Goal: Task Accomplishment & Management: Complete application form

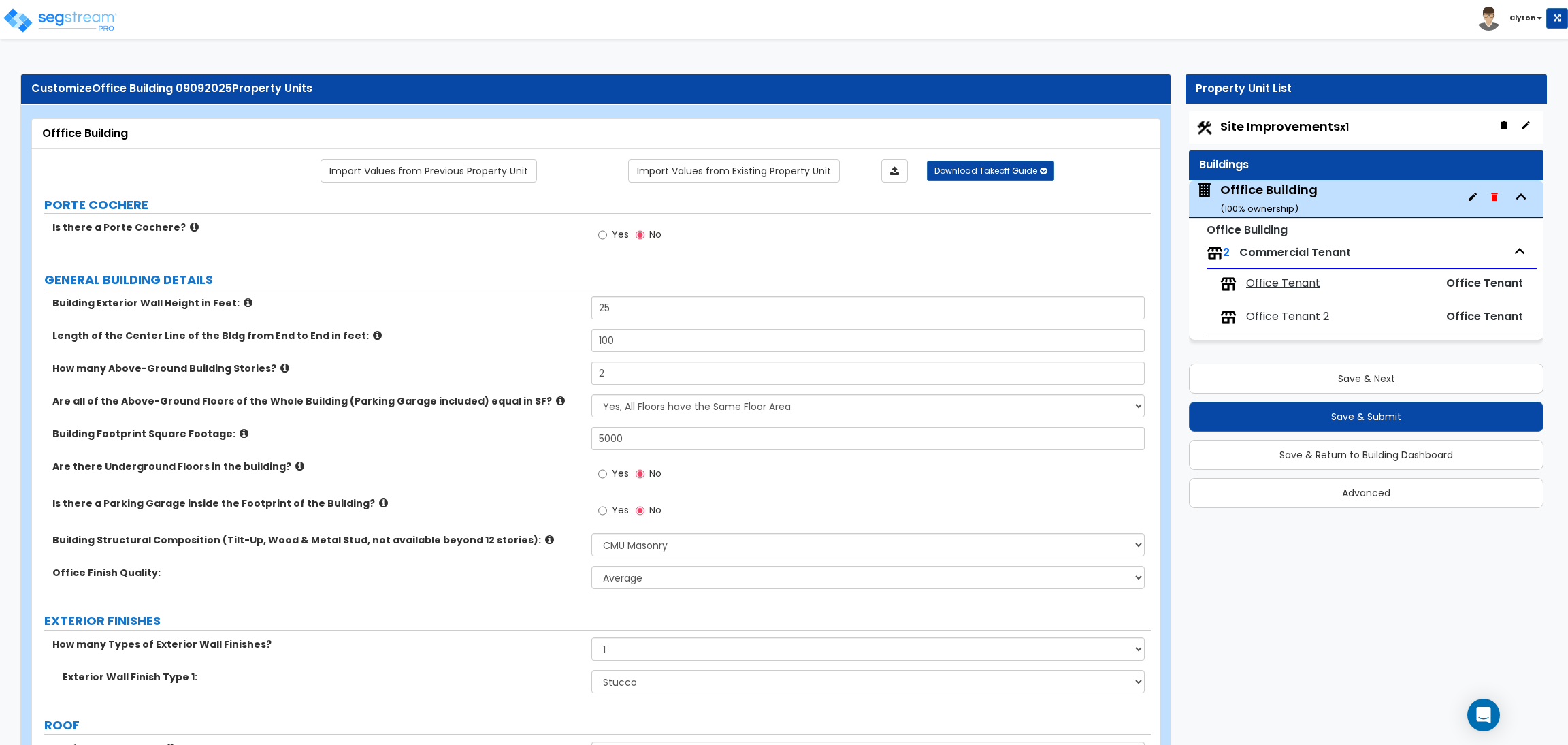
select select "6"
select select "1"
select select "7"
select select "1"
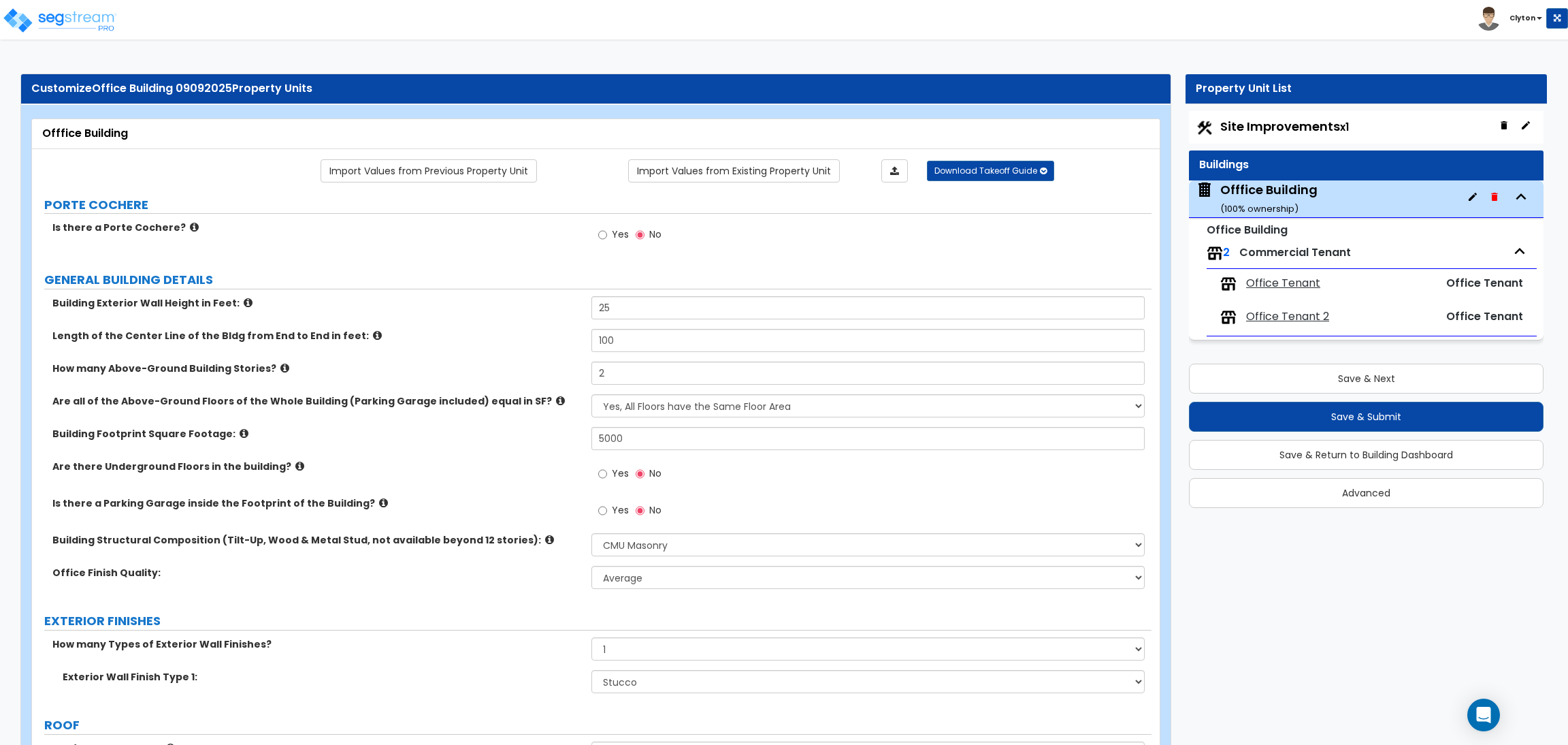
select select "1"
select select "4"
select select "2"
select select "3"
select select "2"
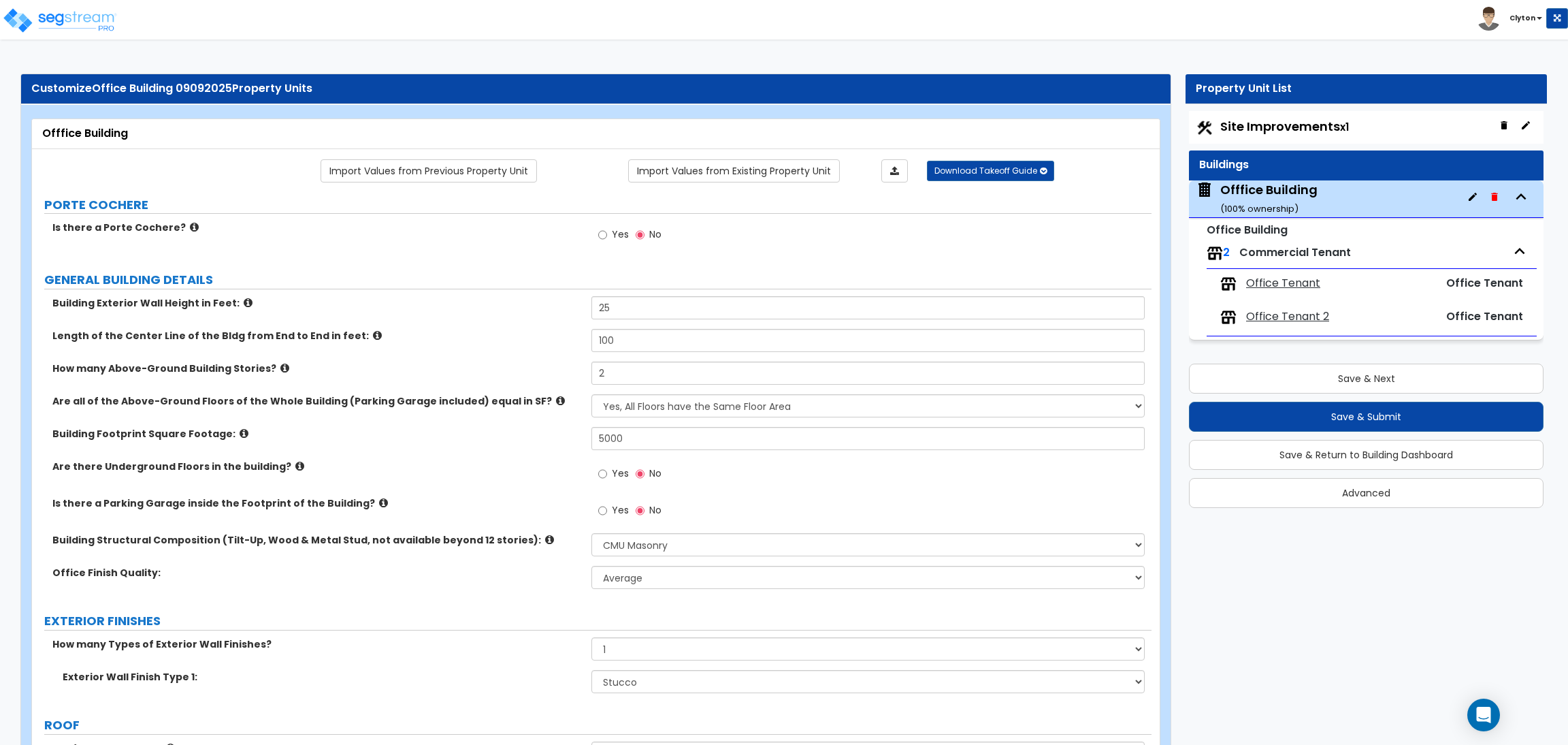
select select "5"
select select "1"
select select "2"
select select "1"
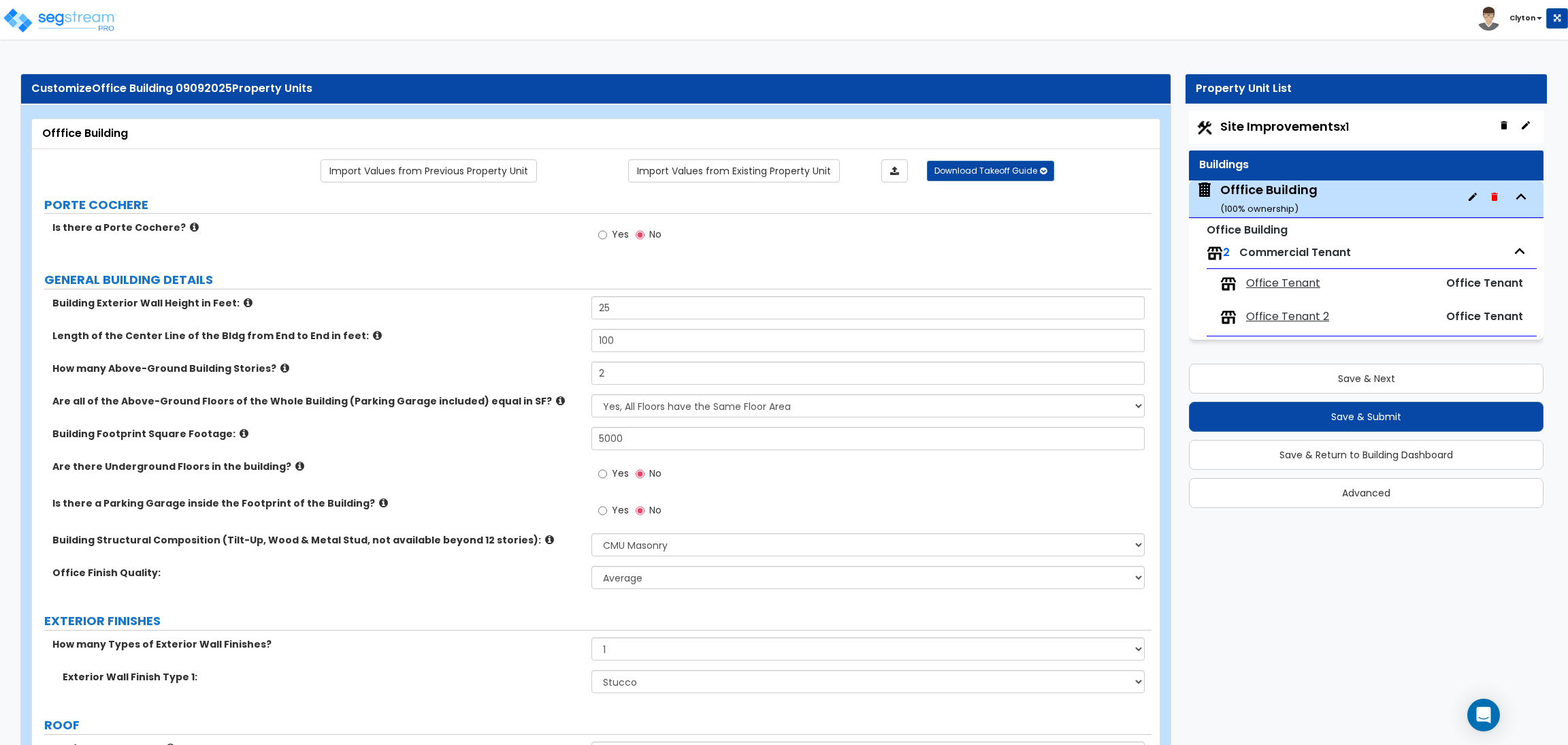
select select "2"
select select "1"
select select "2"
select select "1"
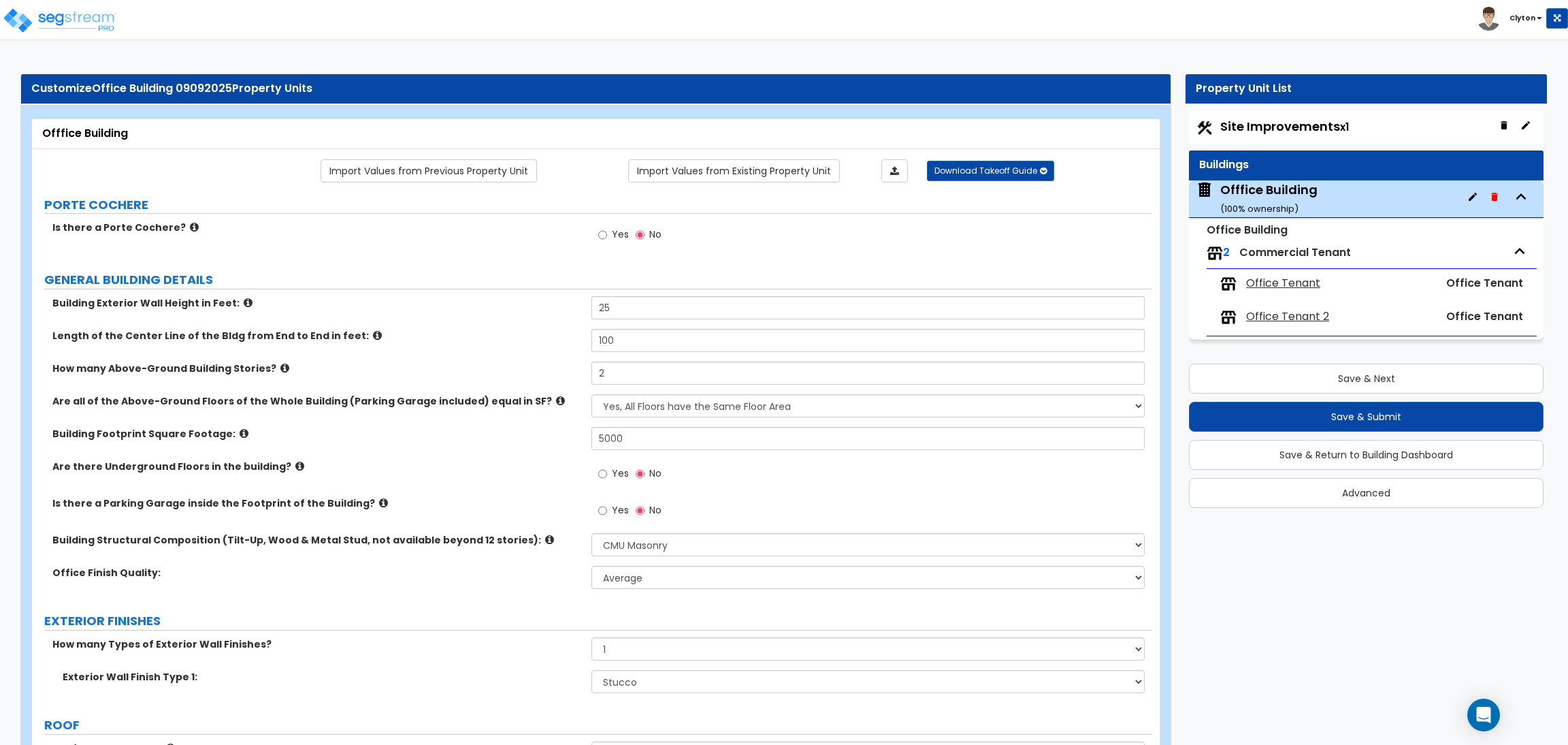
select select "2"
select select "1"
select select "2"
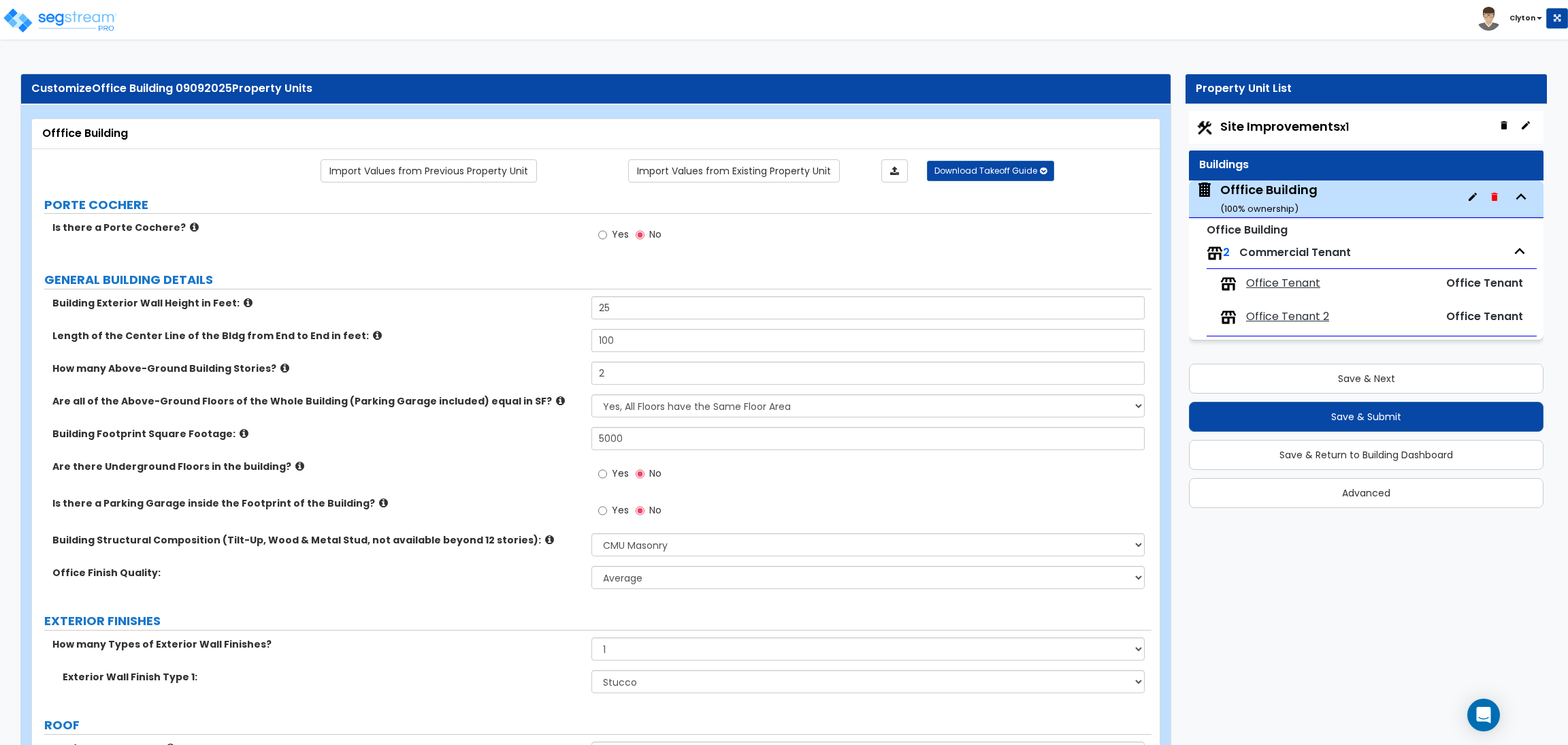
select select "2"
select select "1"
select select "2"
select select "1"
select select "2"
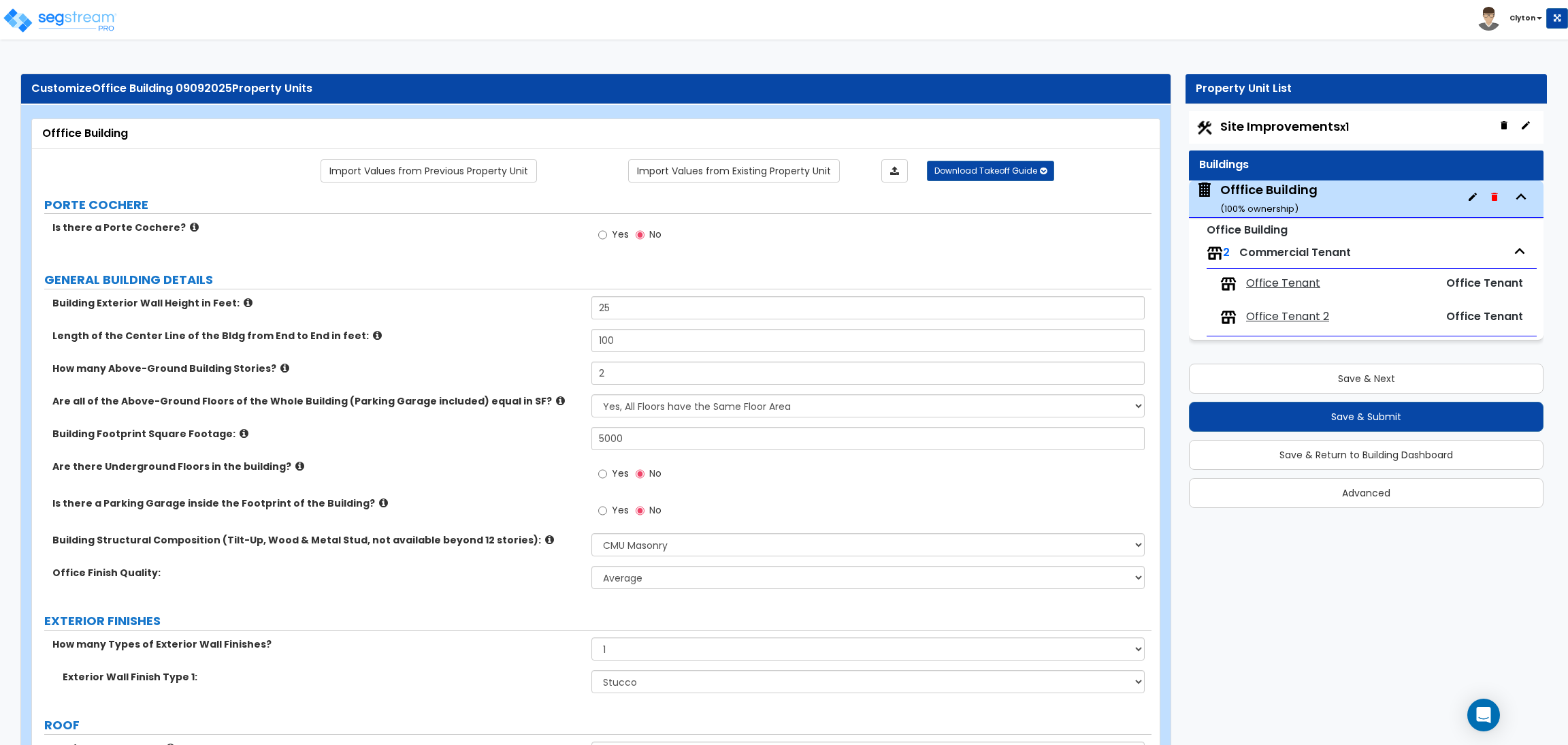
select select "1"
select select "2"
select select "1"
select select "5"
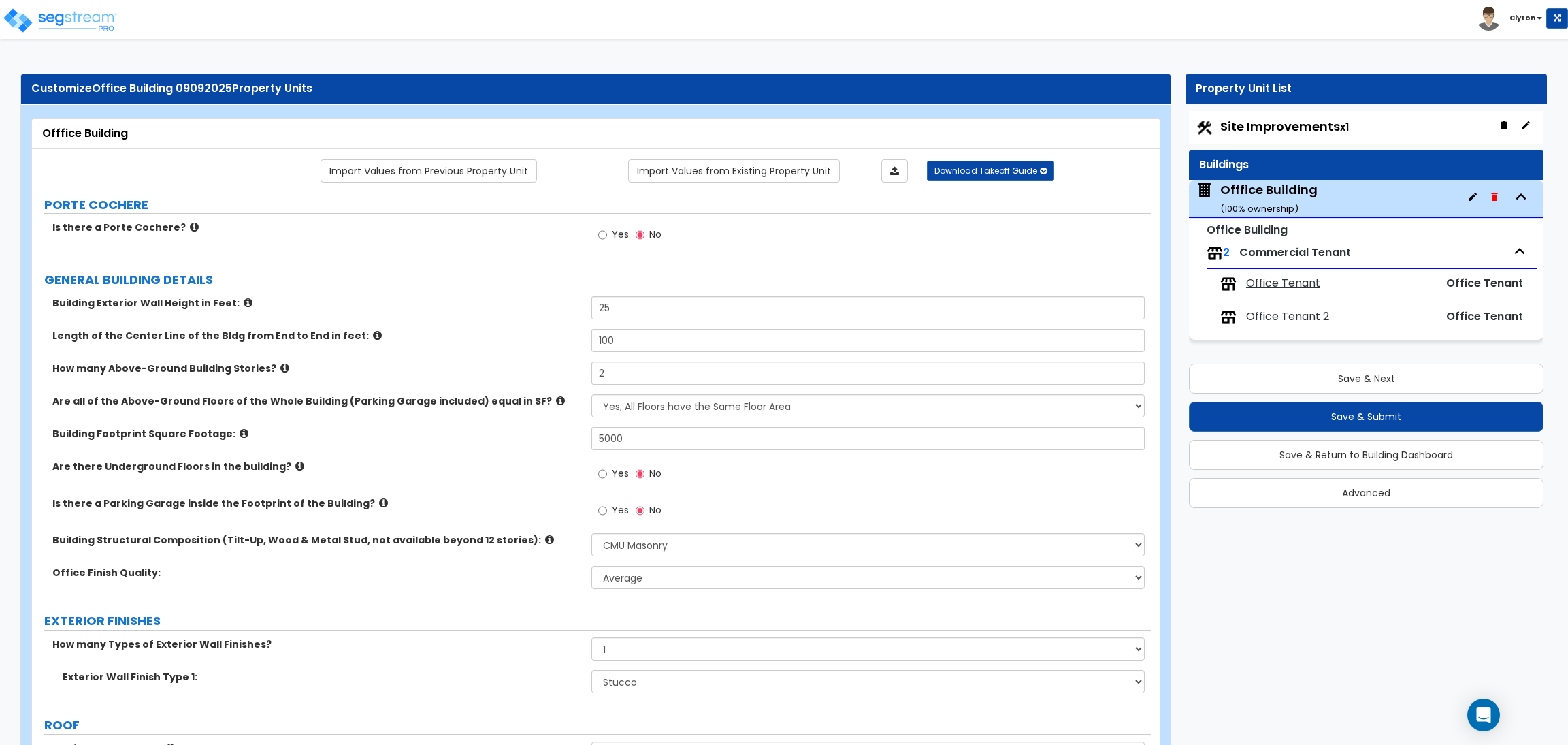
select select "5"
select select "2"
select select "1"
select select "5"
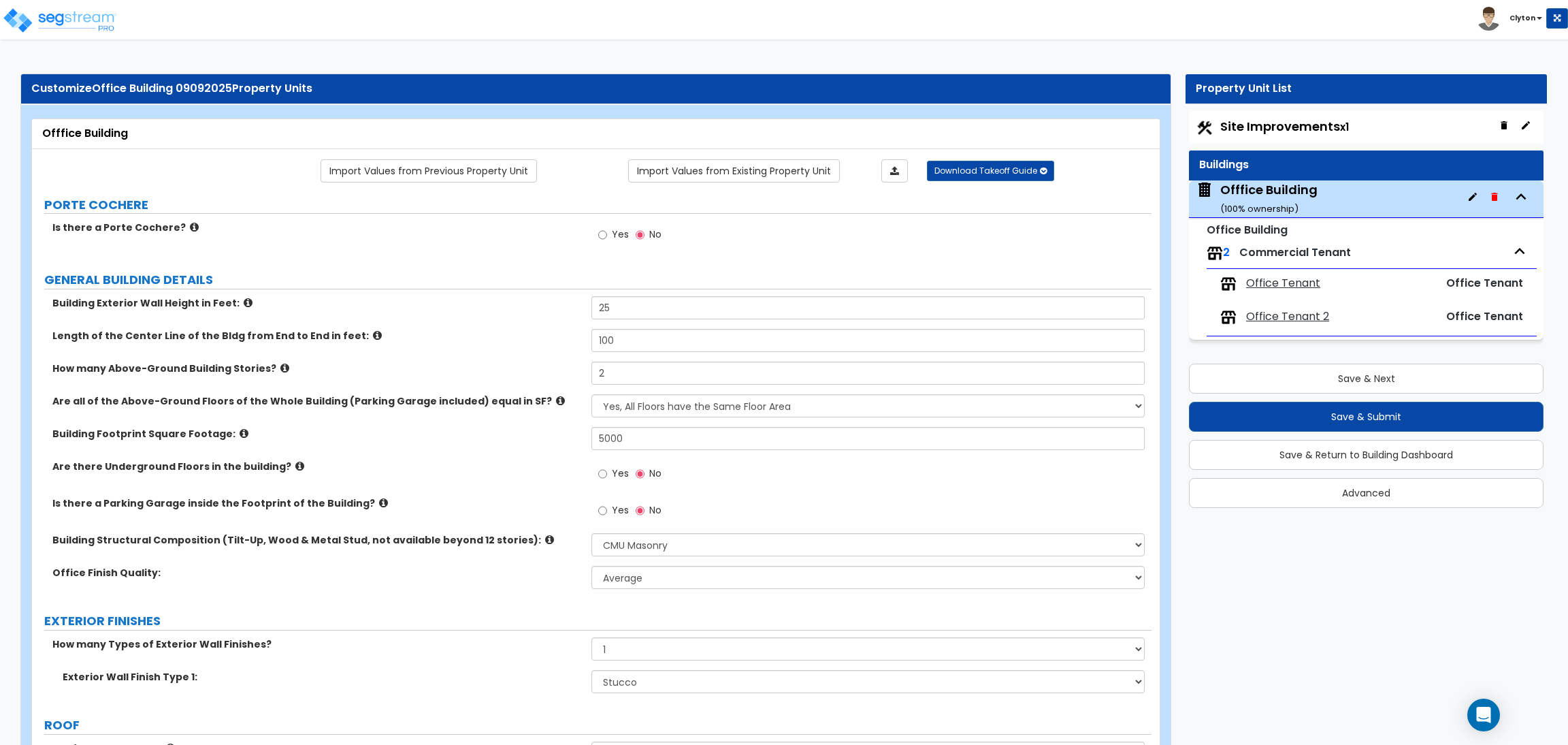
select select "1"
select select "5"
select select "1"
select select "2"
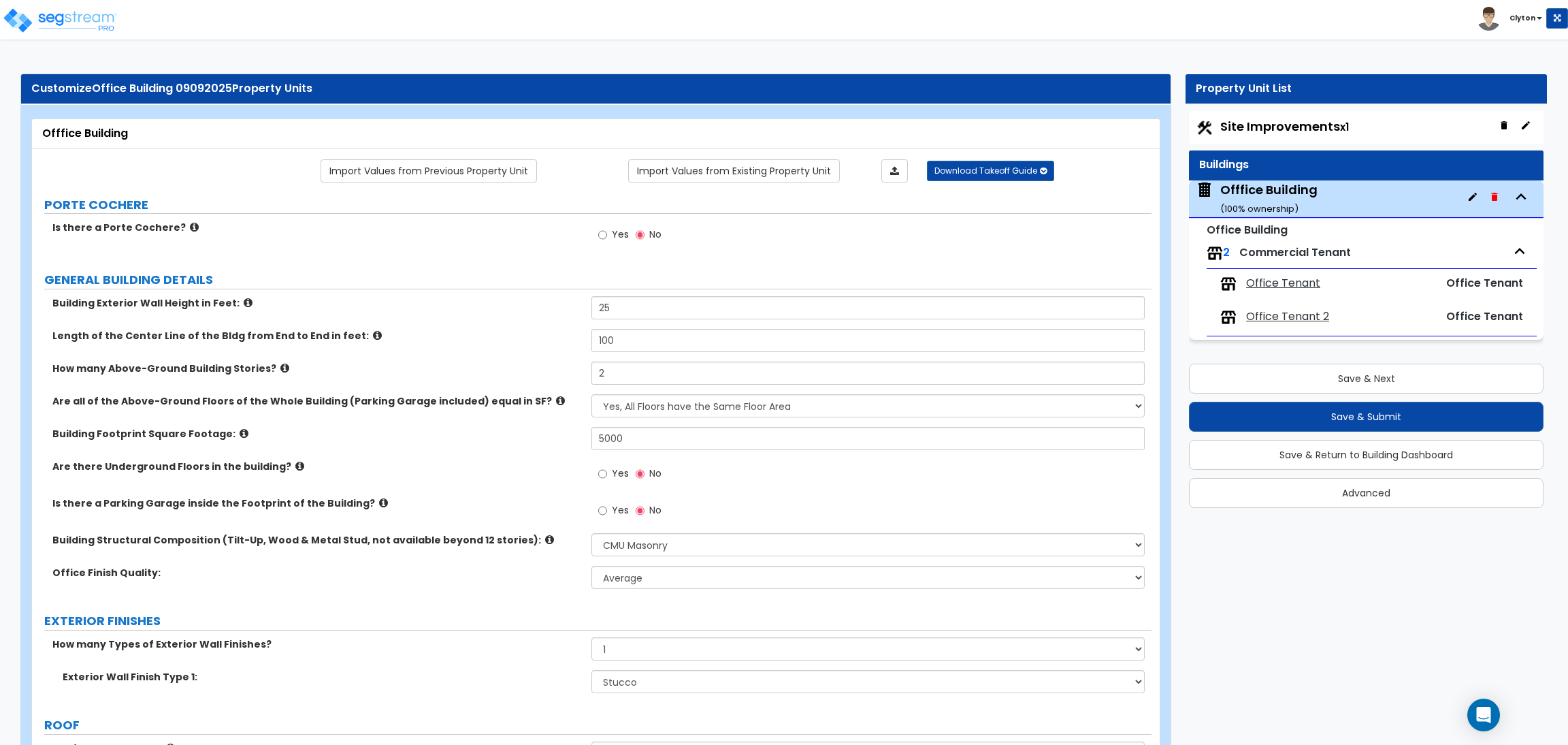
select select "2"
select select "1"
select select "2"
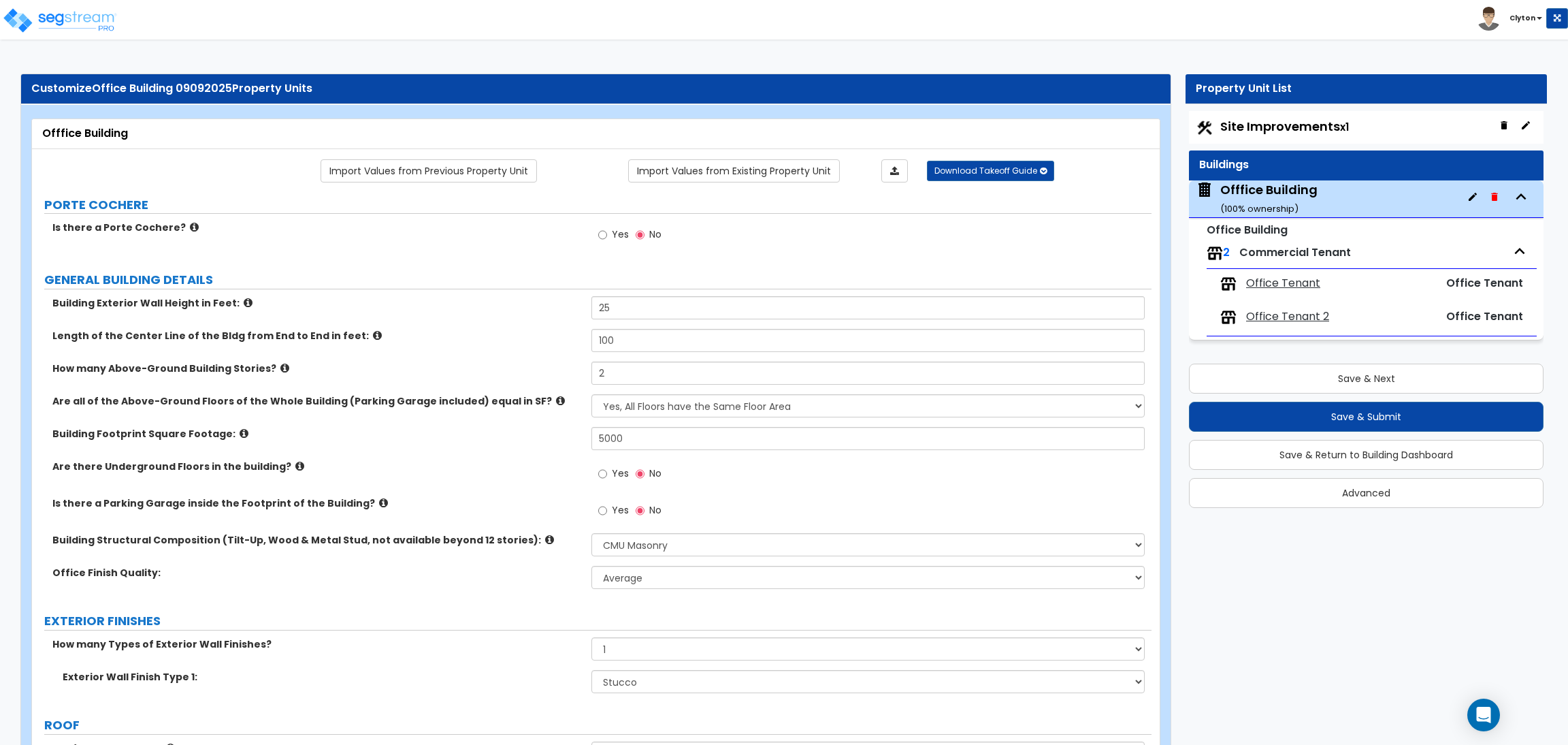
select select "3"
select select "4"
select select "2"
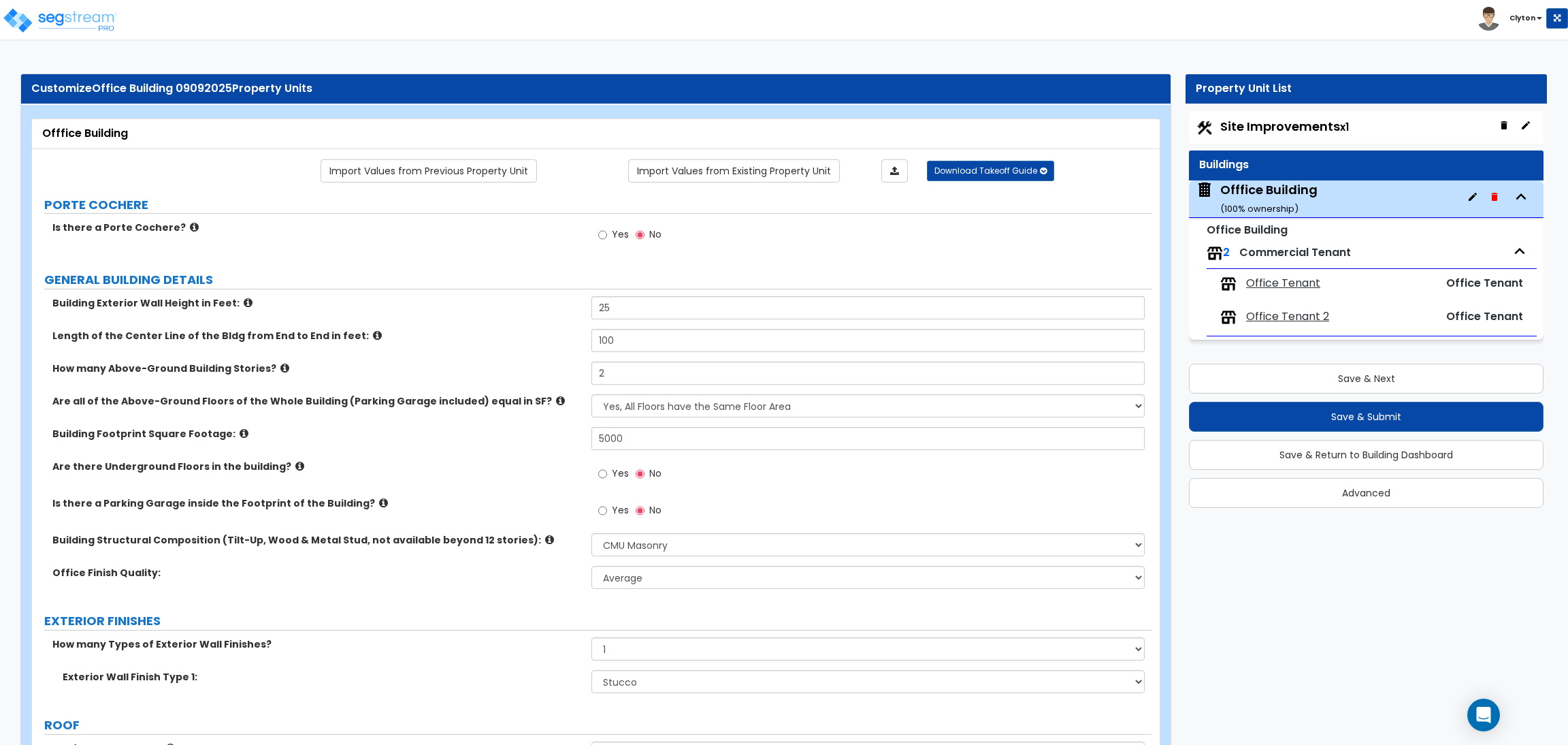
select select "1"
select select "2"
select select "3"
select select "1"
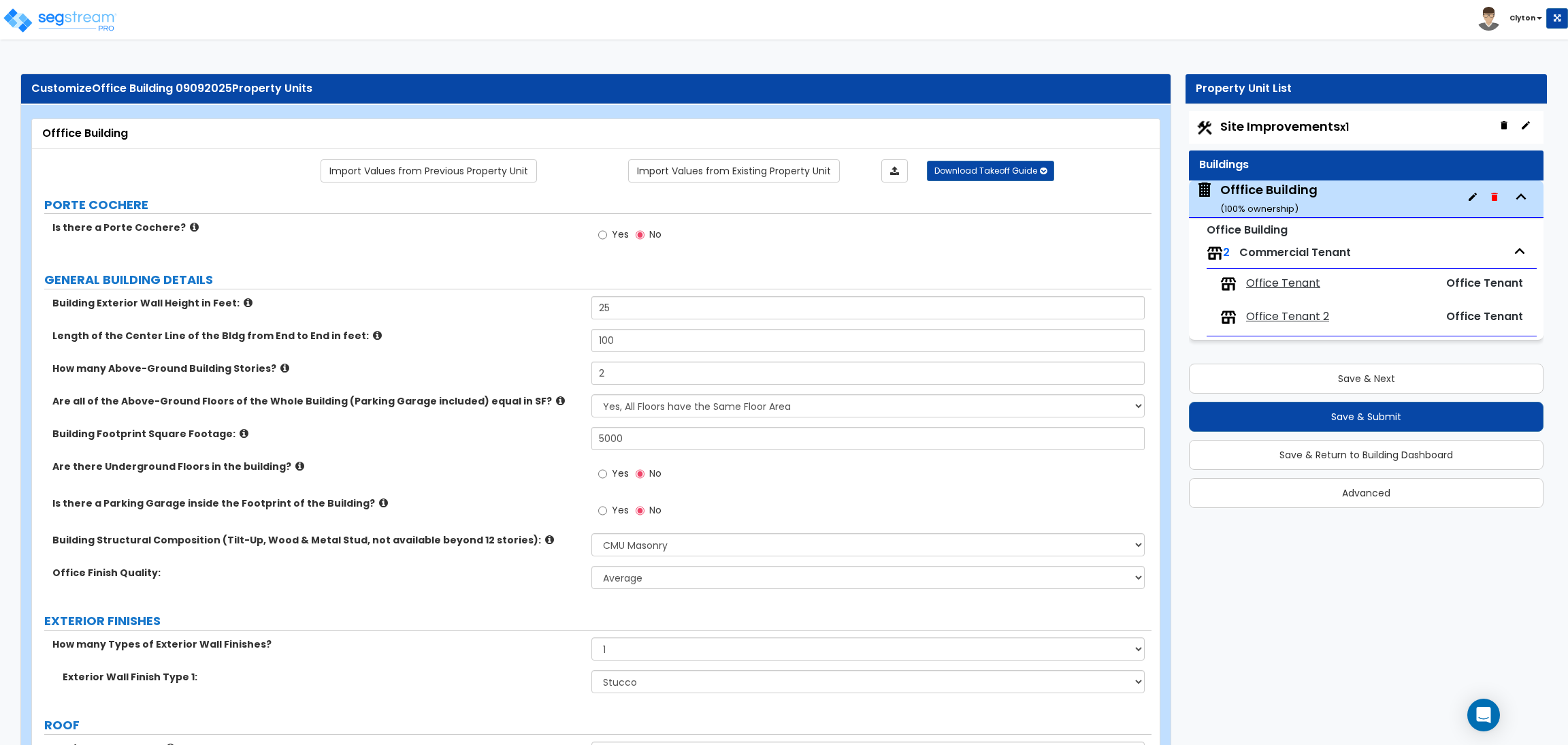
select select "2"
select select "3"
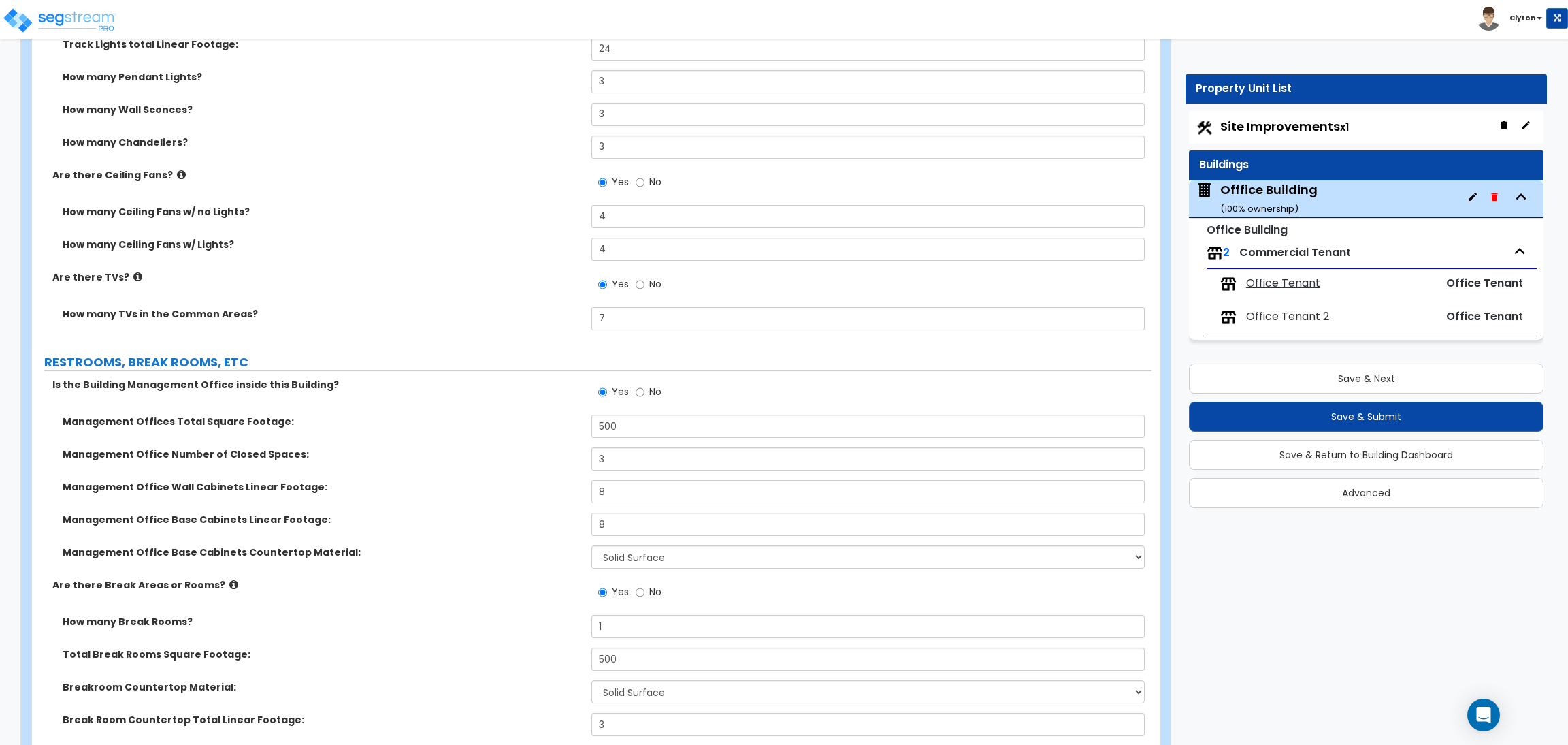
scroll to position [5810, 0]
click at [538, 414] on label "Management Offices Total Square Footage:" at bounding box center [322, 421] width 518 height 14
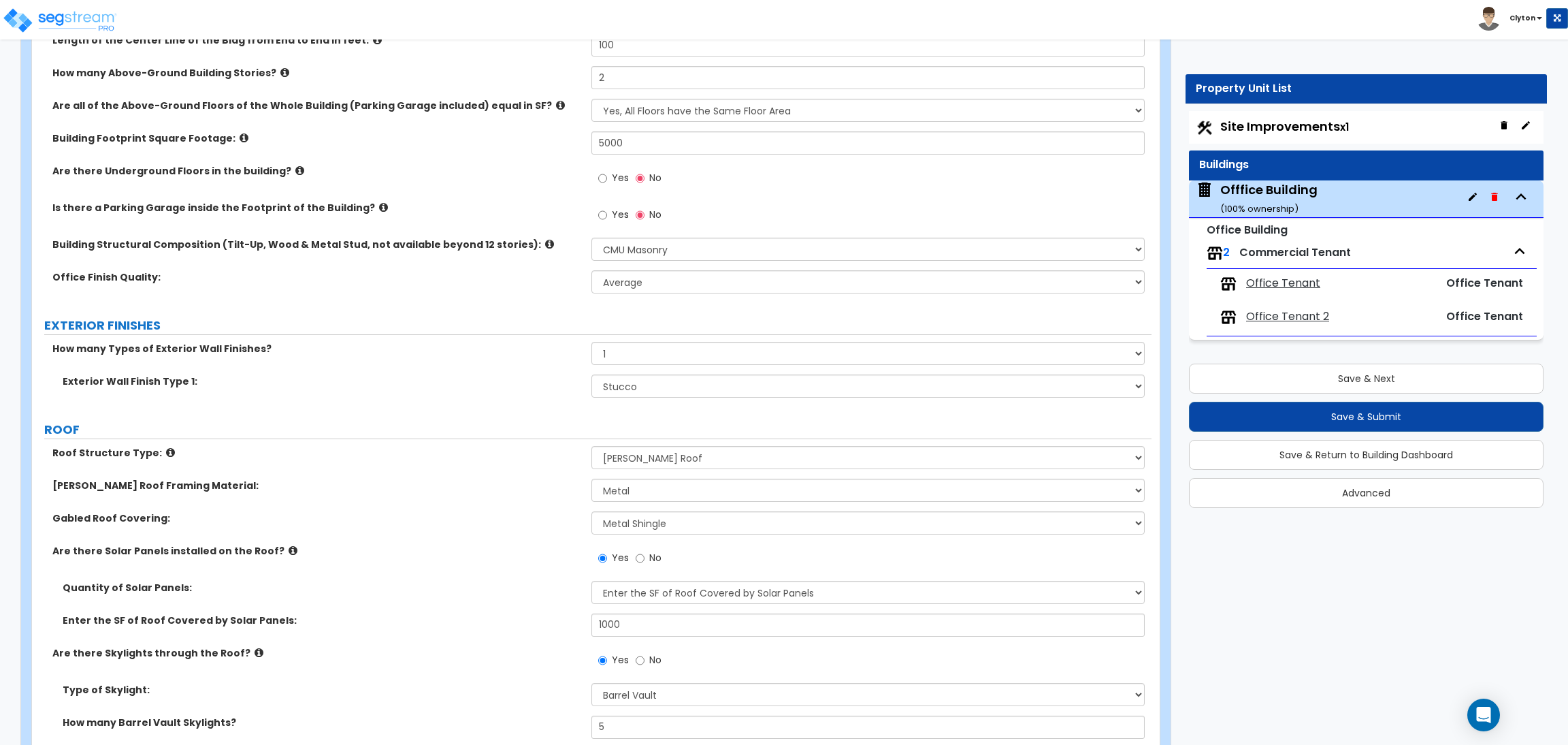
scroll to position [0, 0]
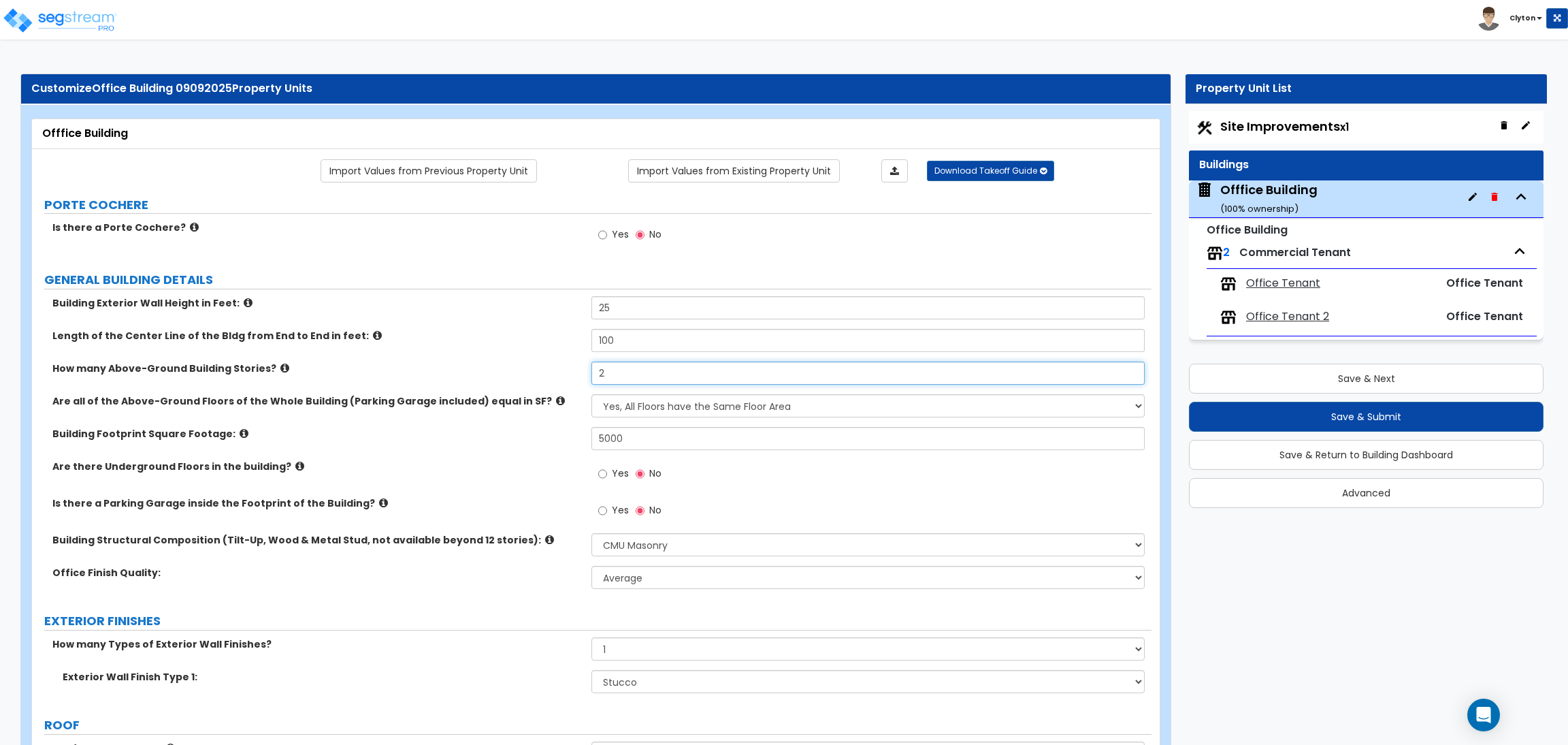
click at [660, 366] on input "2" at bounding box center [868, 372] width 552 height 23
drag, startPoint x: 654, startPoint y: 376, endPoint x: 576, endPoint y: 382, distance: 78.2
click at [578, 382] on div "How many Above-Ground Building Stories? 2" at bounding box center [592, 377] width 1120 height 32
type input "3"
click at [536, 488] on div "Are there Underground Floors in the building? Yes No" at bounding box center [592, 478] width 1120 height 37
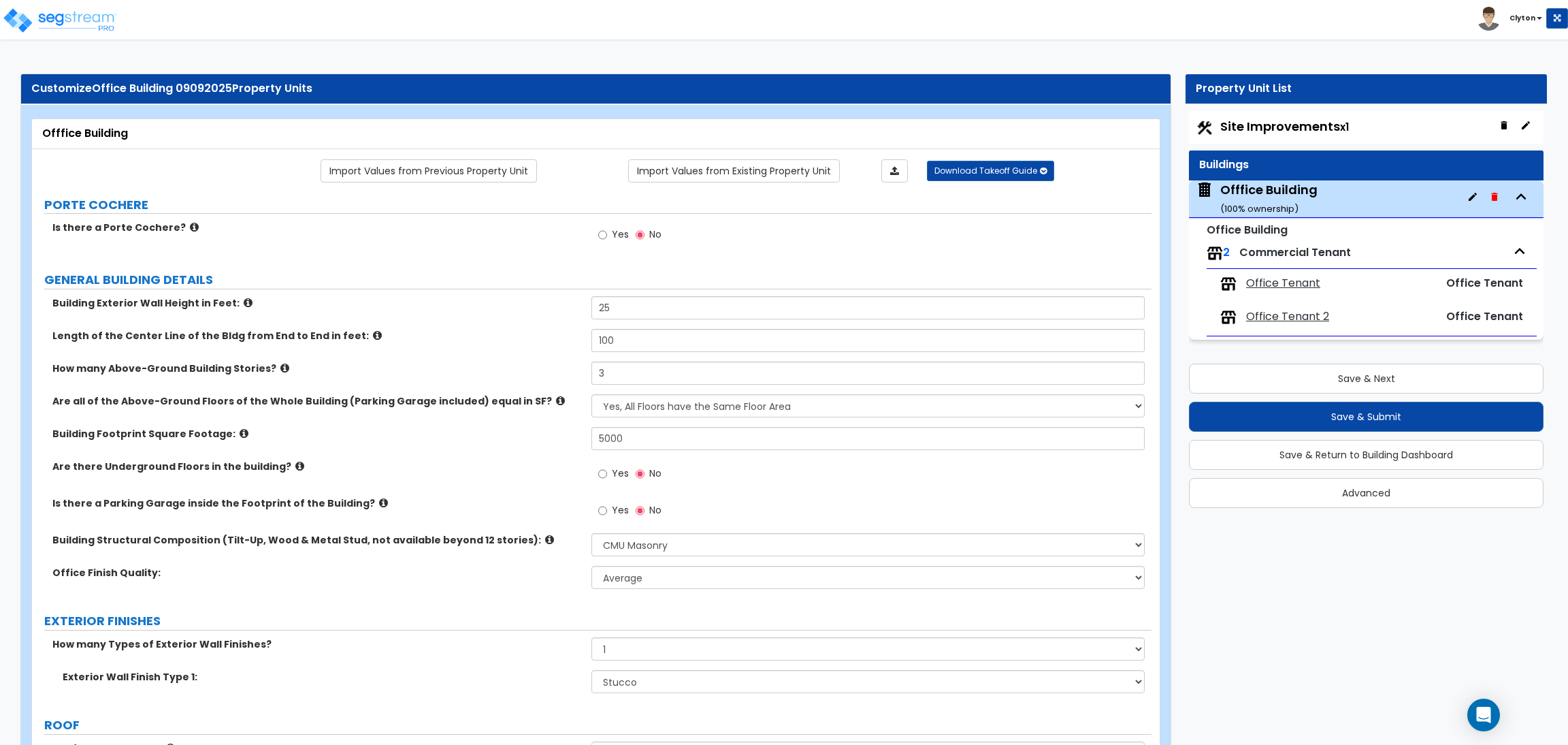
click at [530, 488] on div "Are there Underground Floors in the building? Yes No" at bounding box center [592, 478] width 1120 height 37
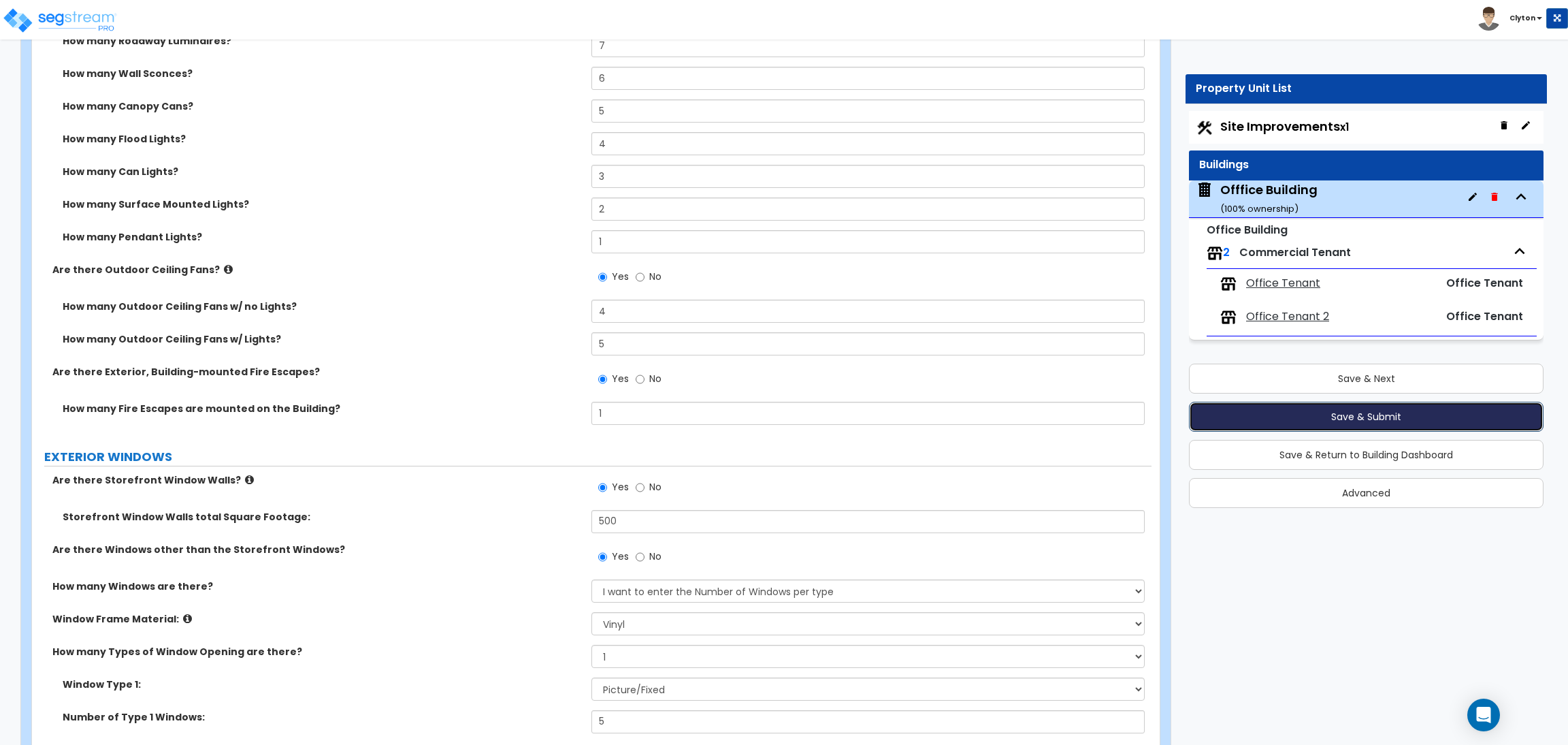
click at [1301, 413] on button "Save & Submit" at bounding box center [1366, 416] width 355 height 30
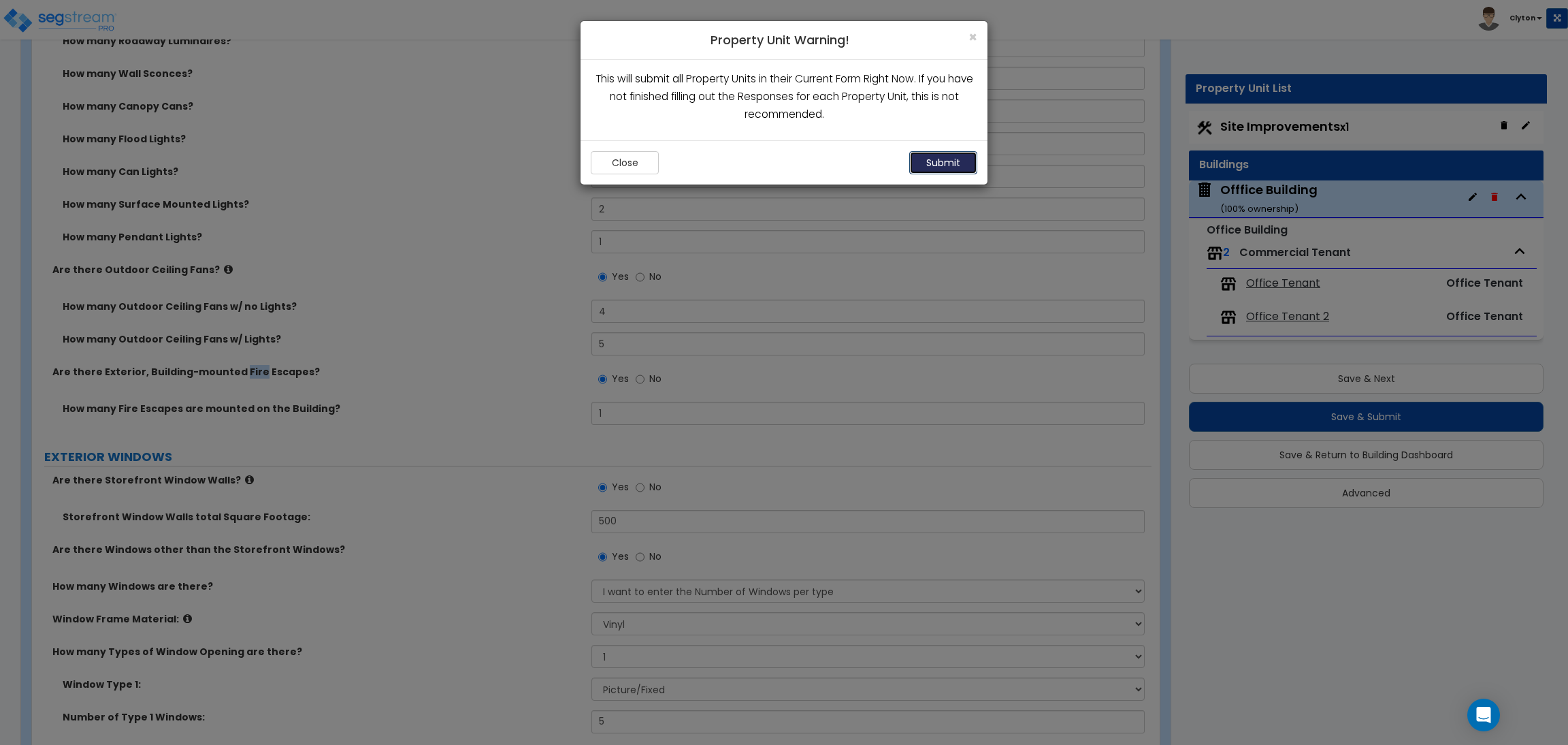
click at [961, 171] on button "Submit" at bounding box center [943, 163] width 68 height 23
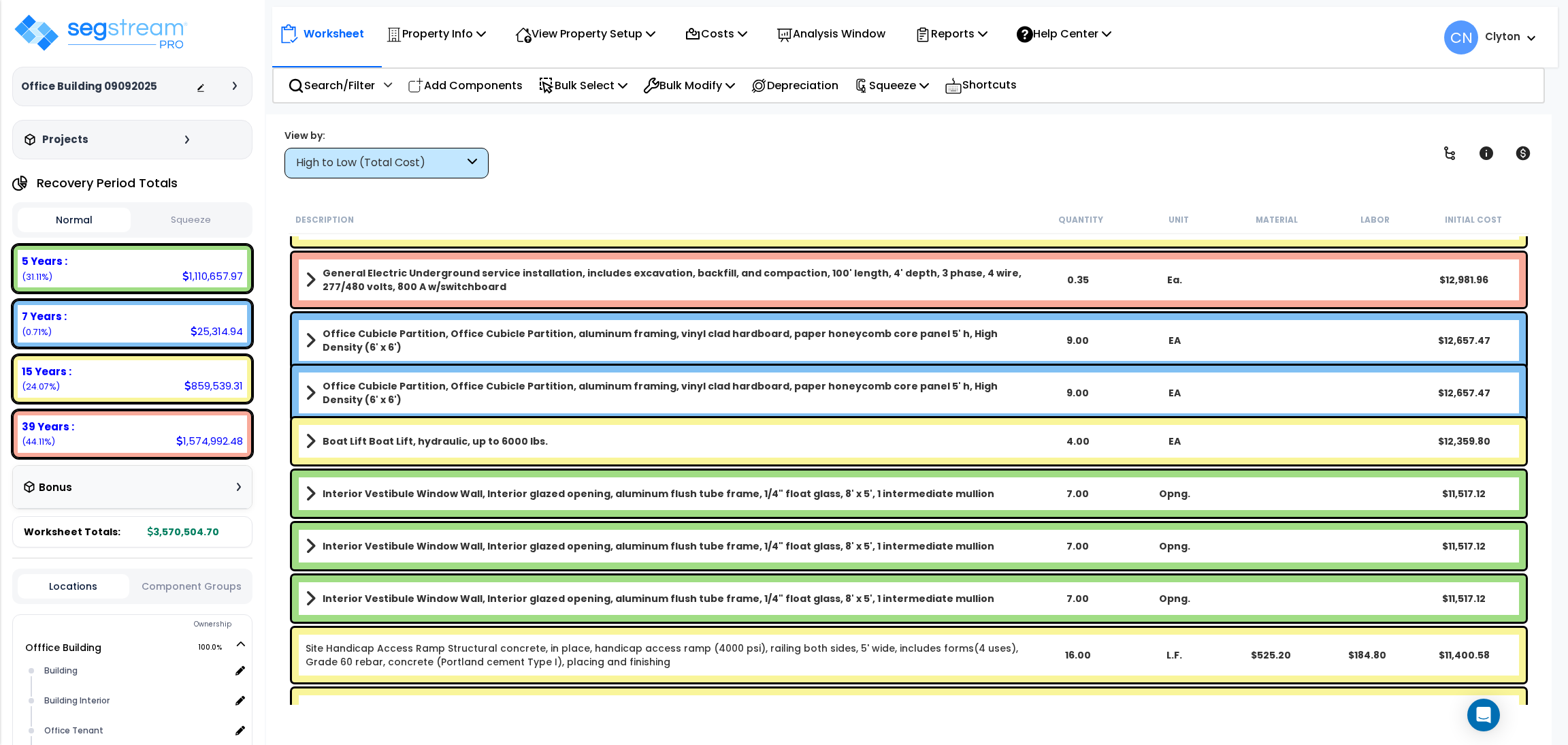
scroll to position [3574, 0]
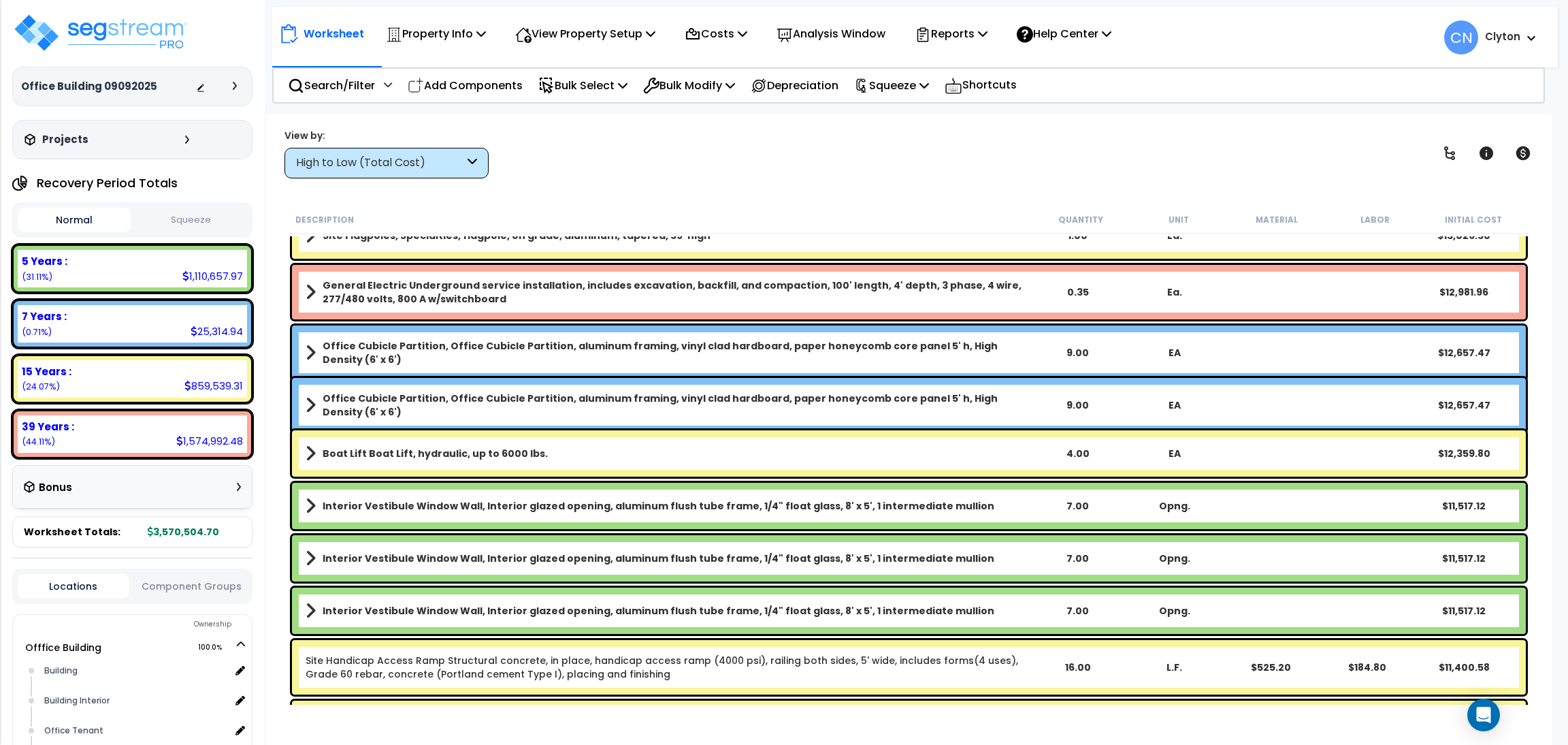
click at [1015, 156] on div "View by: High to Low (Total Cost) High to Low (Total Cost)" at bounding box center [909, 153] width 1259 height 51
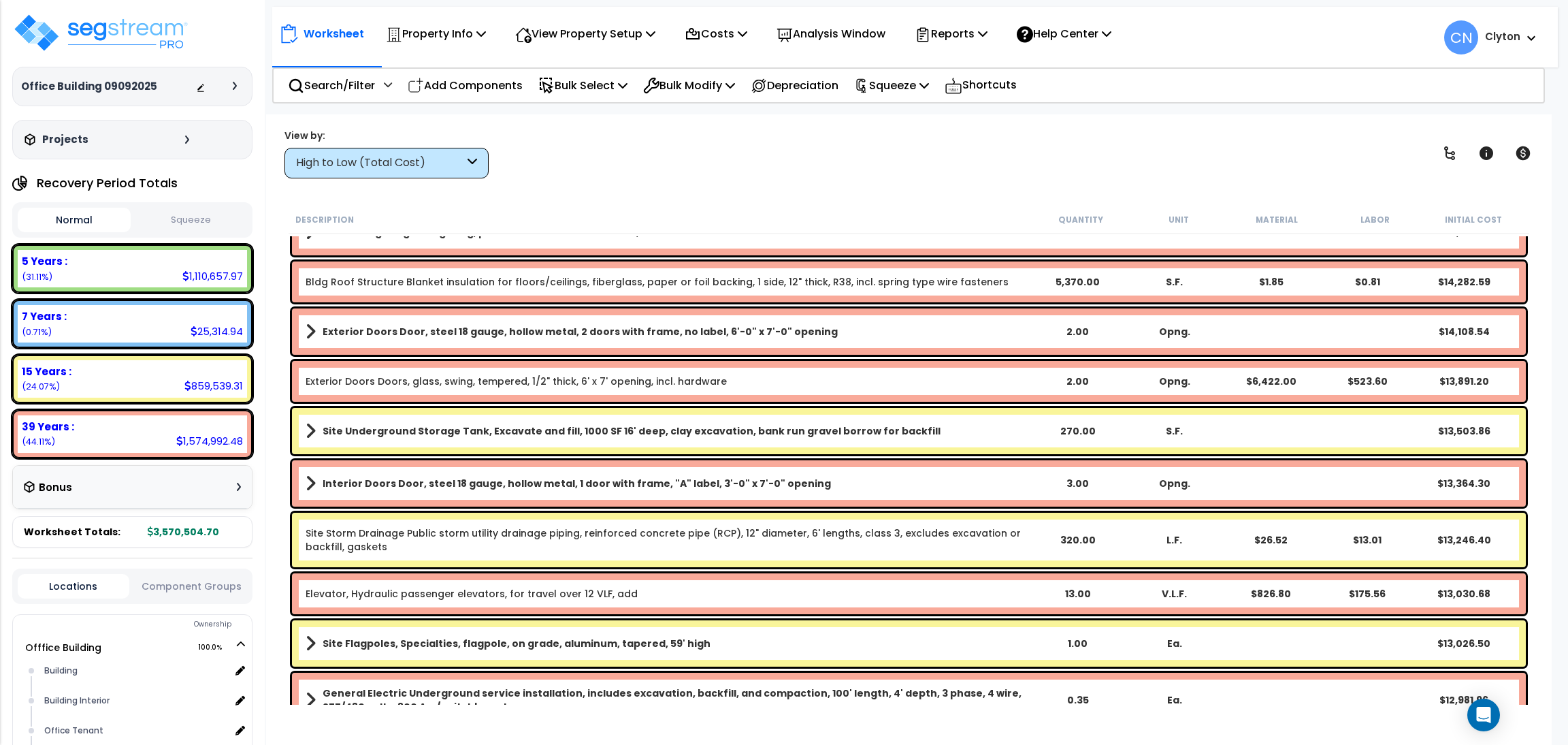
scroll to position [2757, 0]
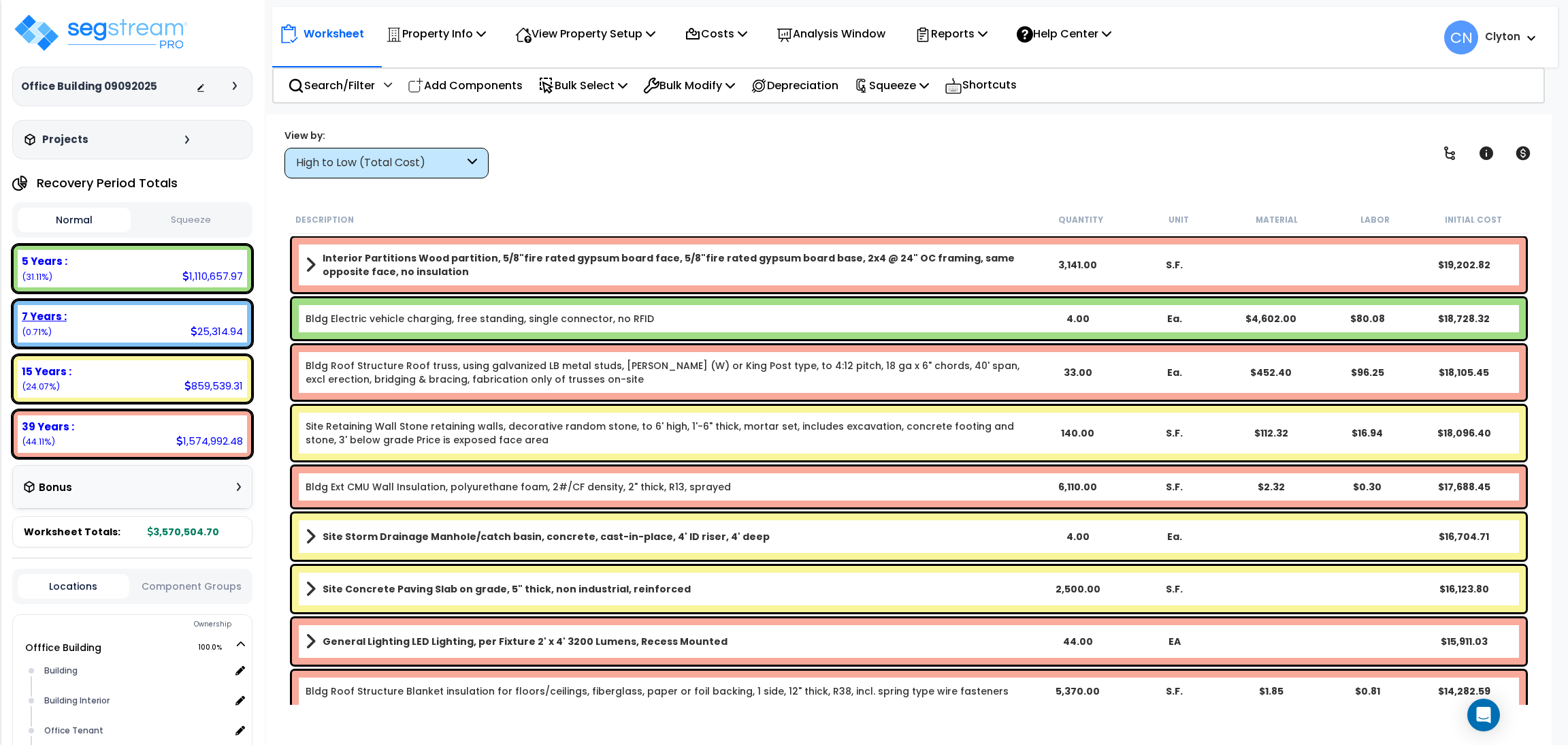
click at [148, 315] on div "7 Years :" at bounding box center [132, 316] width 221 height 14
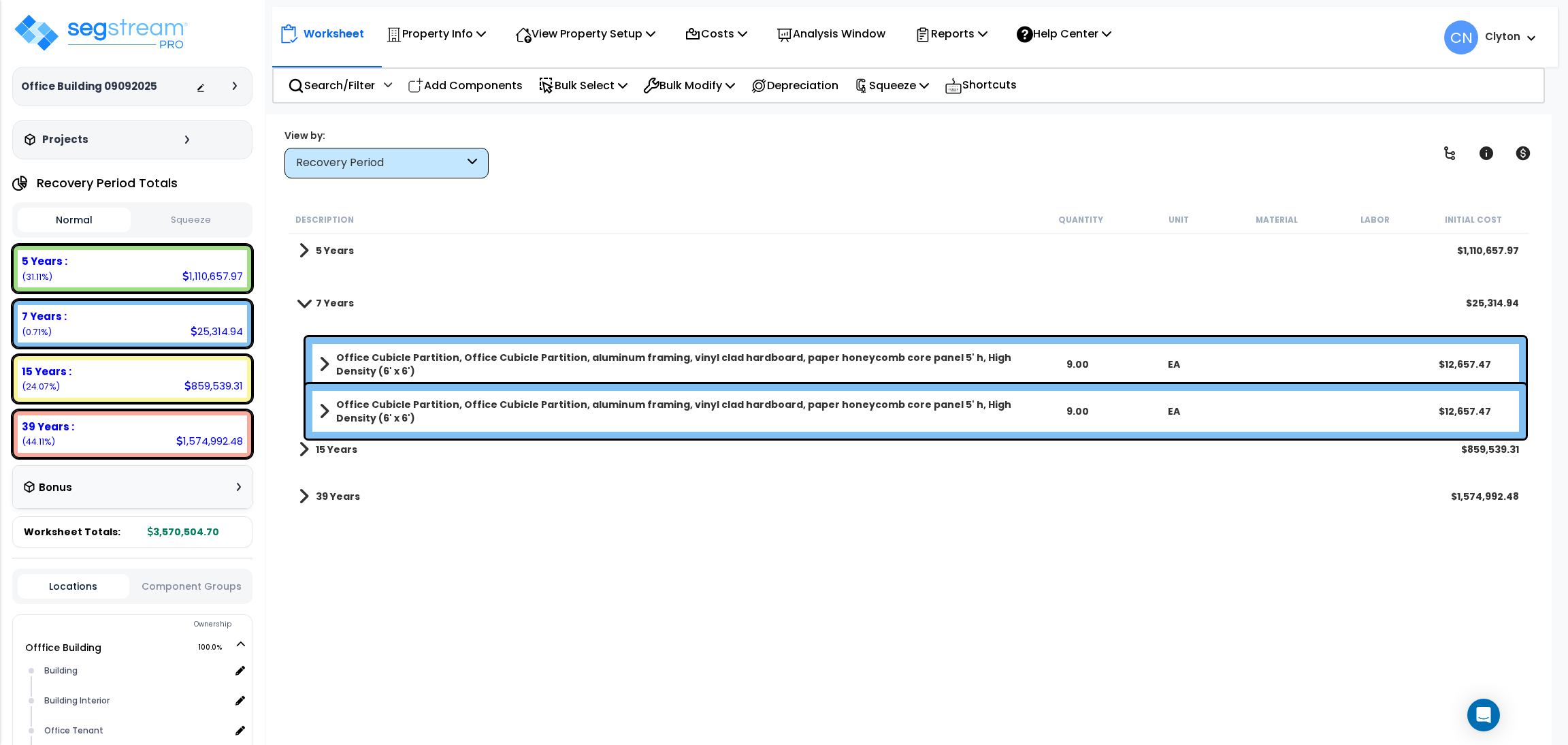
click at [791, 626] on div "Description Quantity Unit Material Labor Initial Cost 5 Years $1,110,657.97 7 Y…" at bounding box center [909, 455] width 1245 height 499
click at [314, 314] on div "7 Years $25,314.94" at bounding box center [909, 303] width 1234 height 32
click at [301, 294] on link "7 Years" at bounding box center [326, 303] width 55 height 19
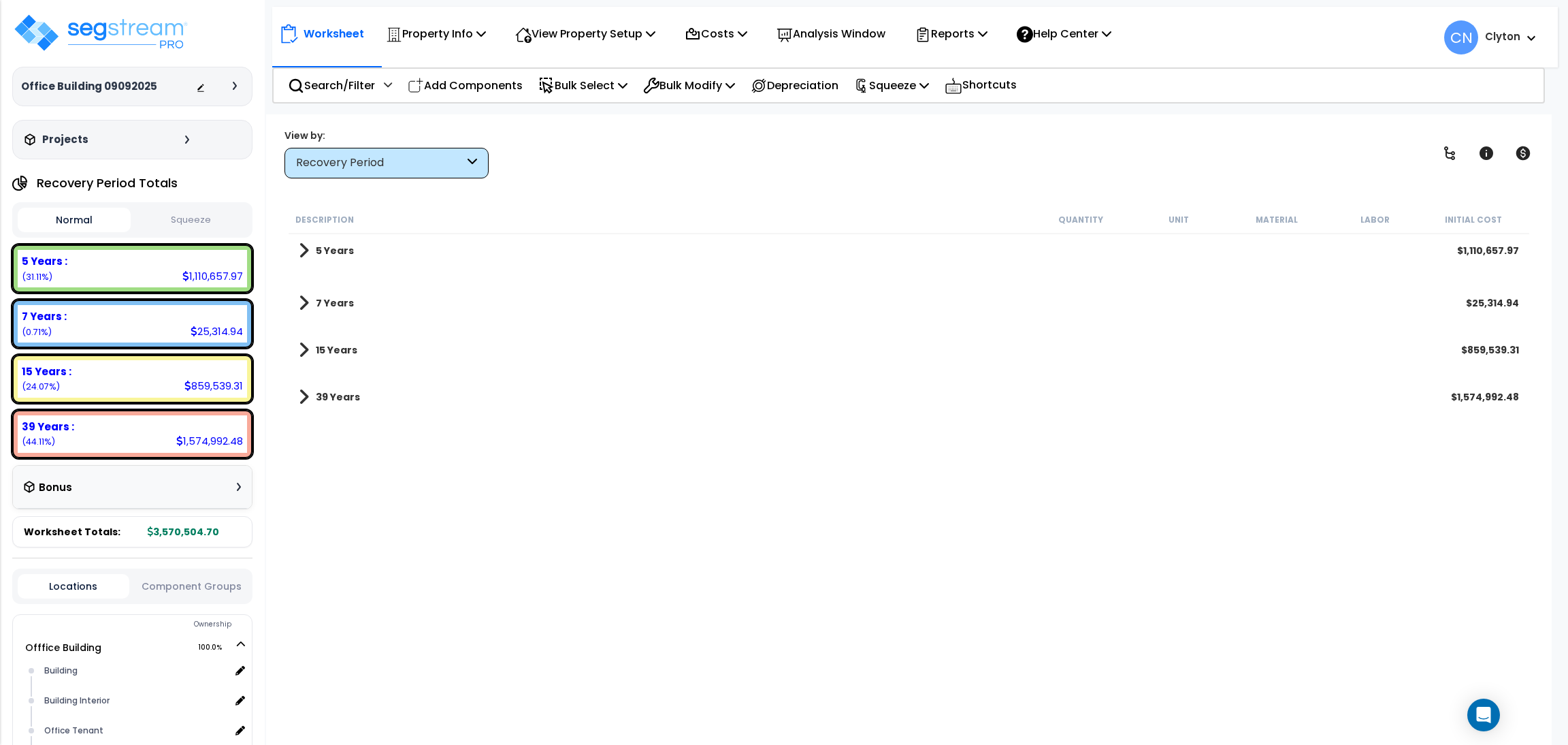
click at [301, 302] on span at bounding box center [304, 303] width 10 height 19
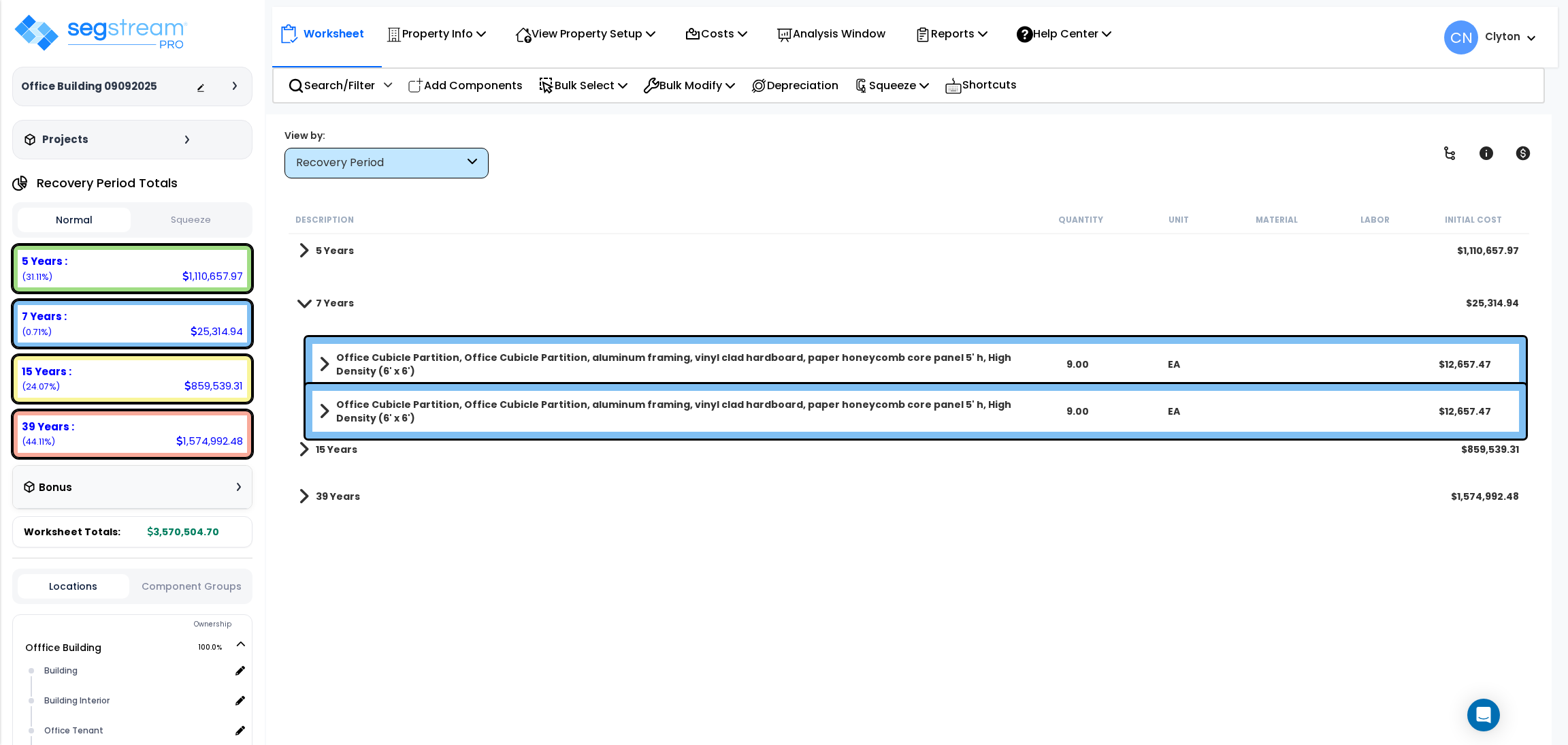
click at [303, 303] on span at bounding box center [303, 303] width 19 height 10
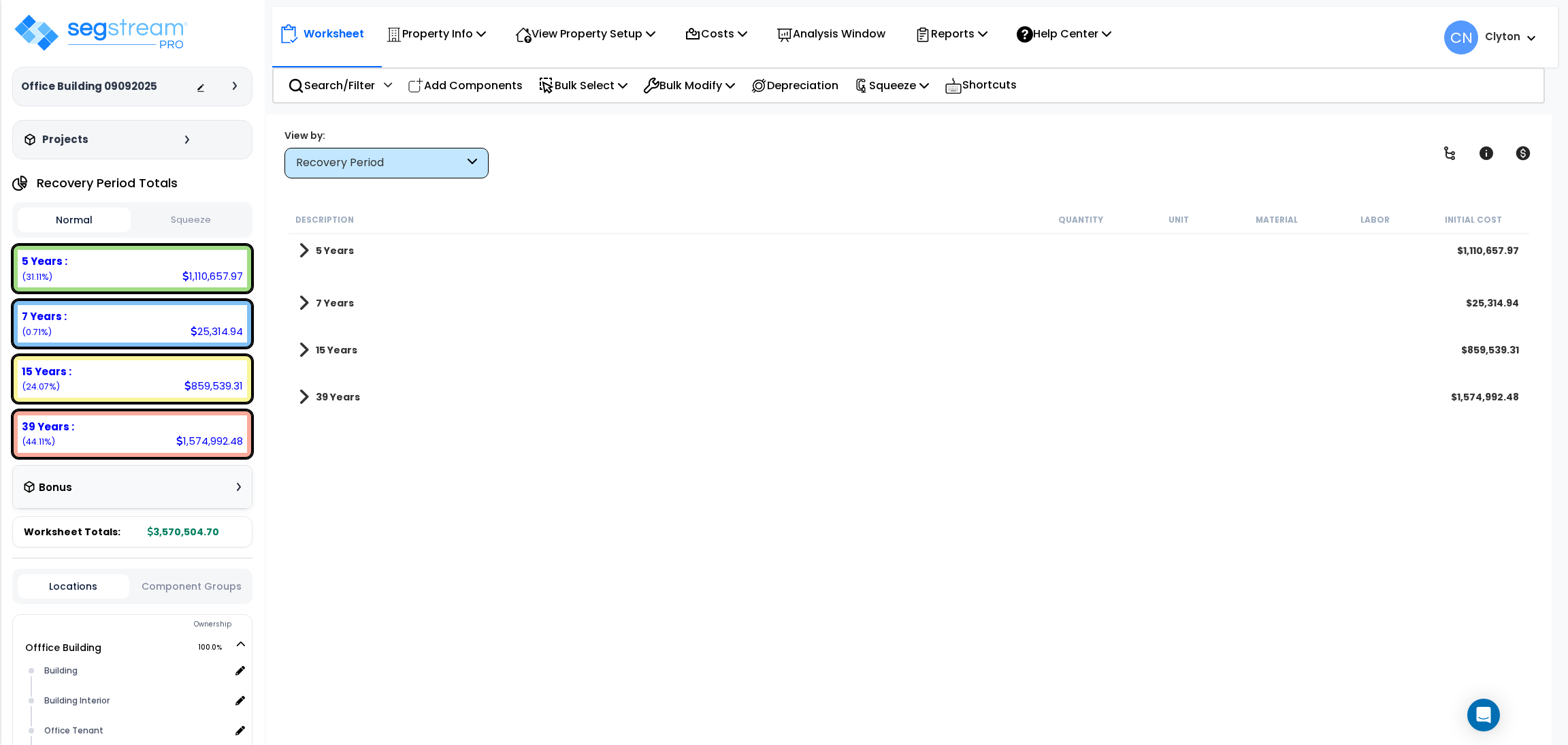
click at [304, 297] on span at bounding box center [304, 303] width 10 height 19
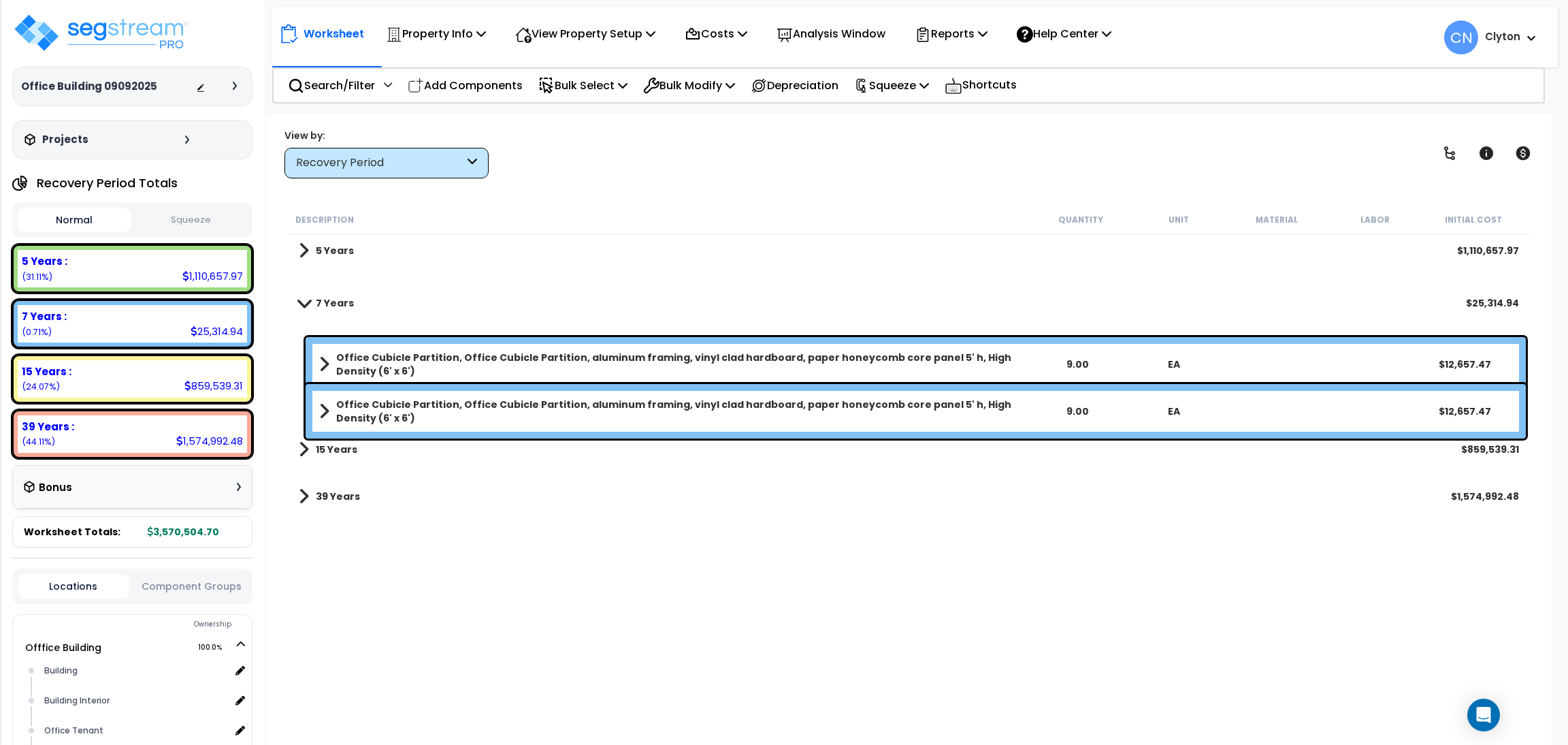
click at [748, 522] on div "5 Years $1,110,657.97 7 Years $25,314.94 Office Cubicle Partition, Office Cubic…" at bounding box center [908, 380] width 1240 height 293
click at [346, 156] on div "Recovery Period" at bounding box center [380, 164] width 168 height 16
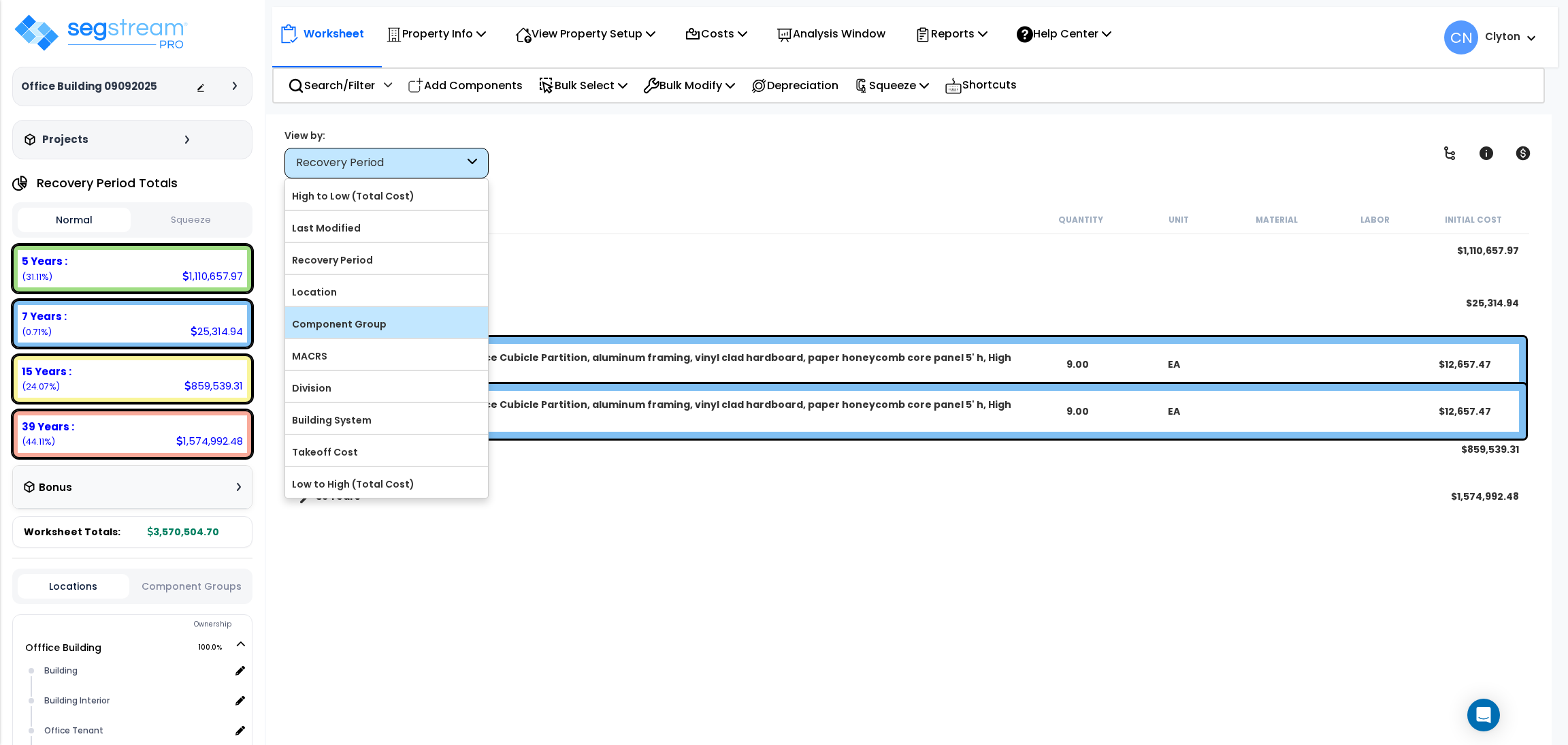
click at [349, 315] on label "Component Group" at bounding box center [386, 324] width 203 height 20
click at [0, 0] on input "Component Group" at bounding box center [0, 0] width 0 height 0
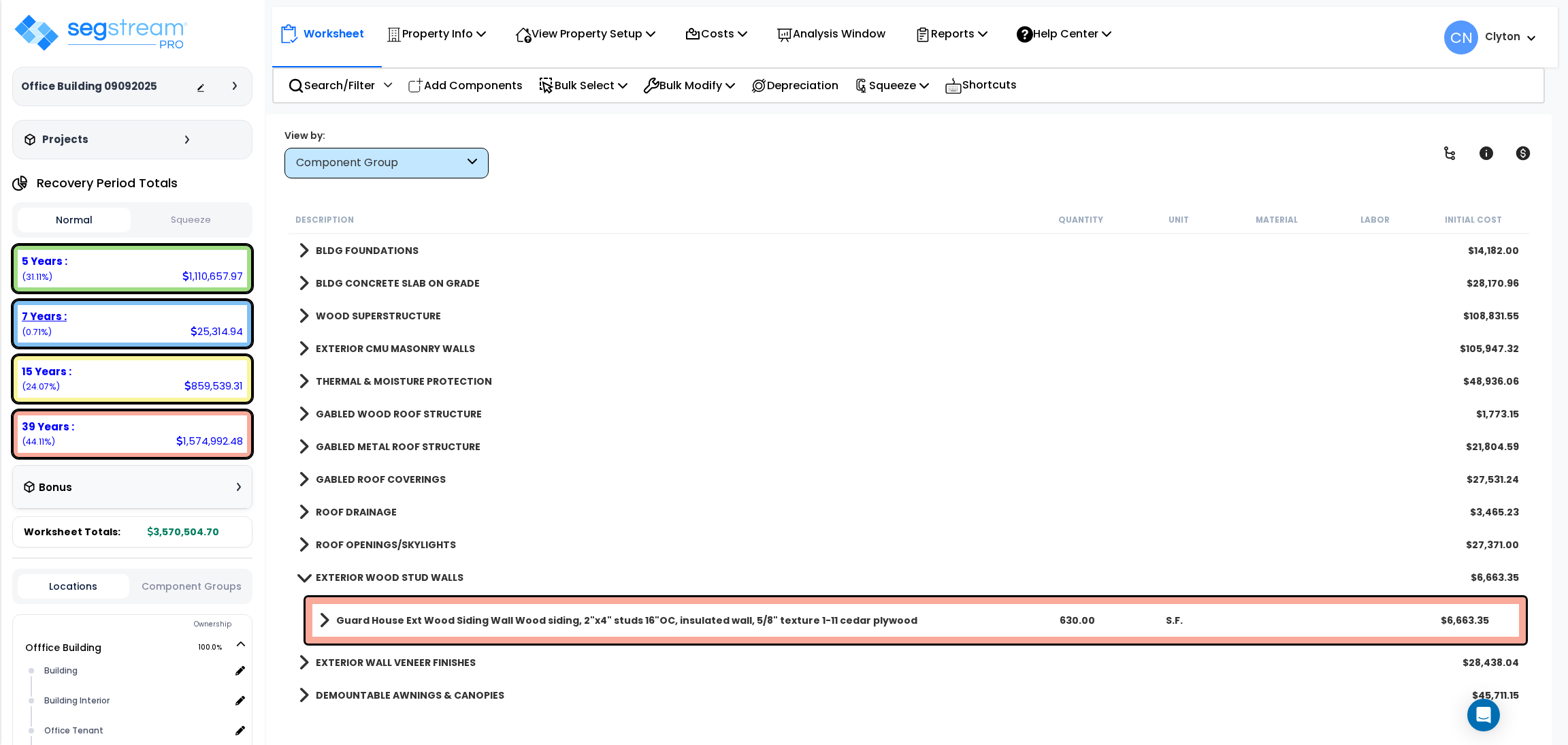
click at [146, 315] on div "7 Years :" at bounding box center [132, 316] width 221 height 14
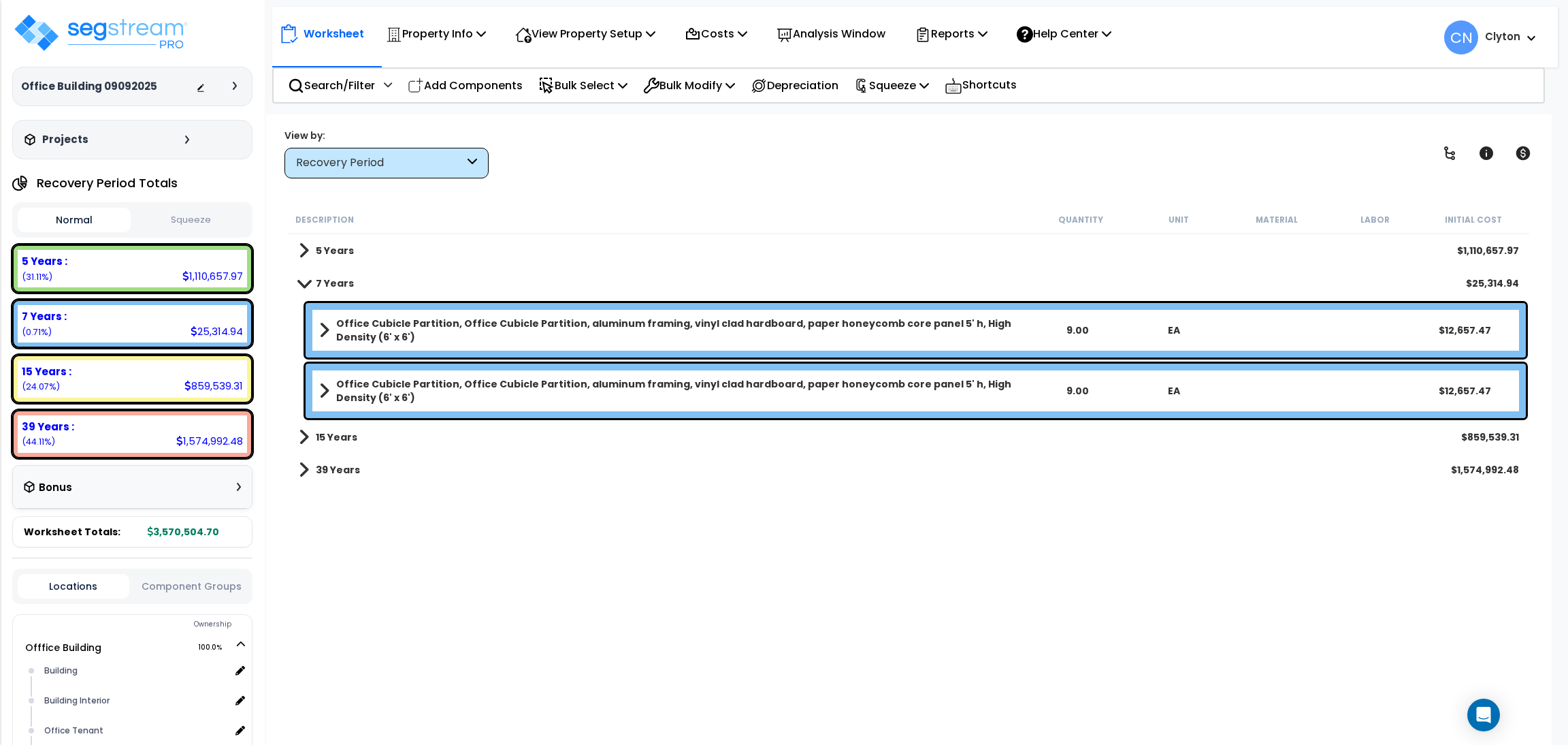
click at [301, 278] on span at bounding box center [303, 283] width 19 height 10
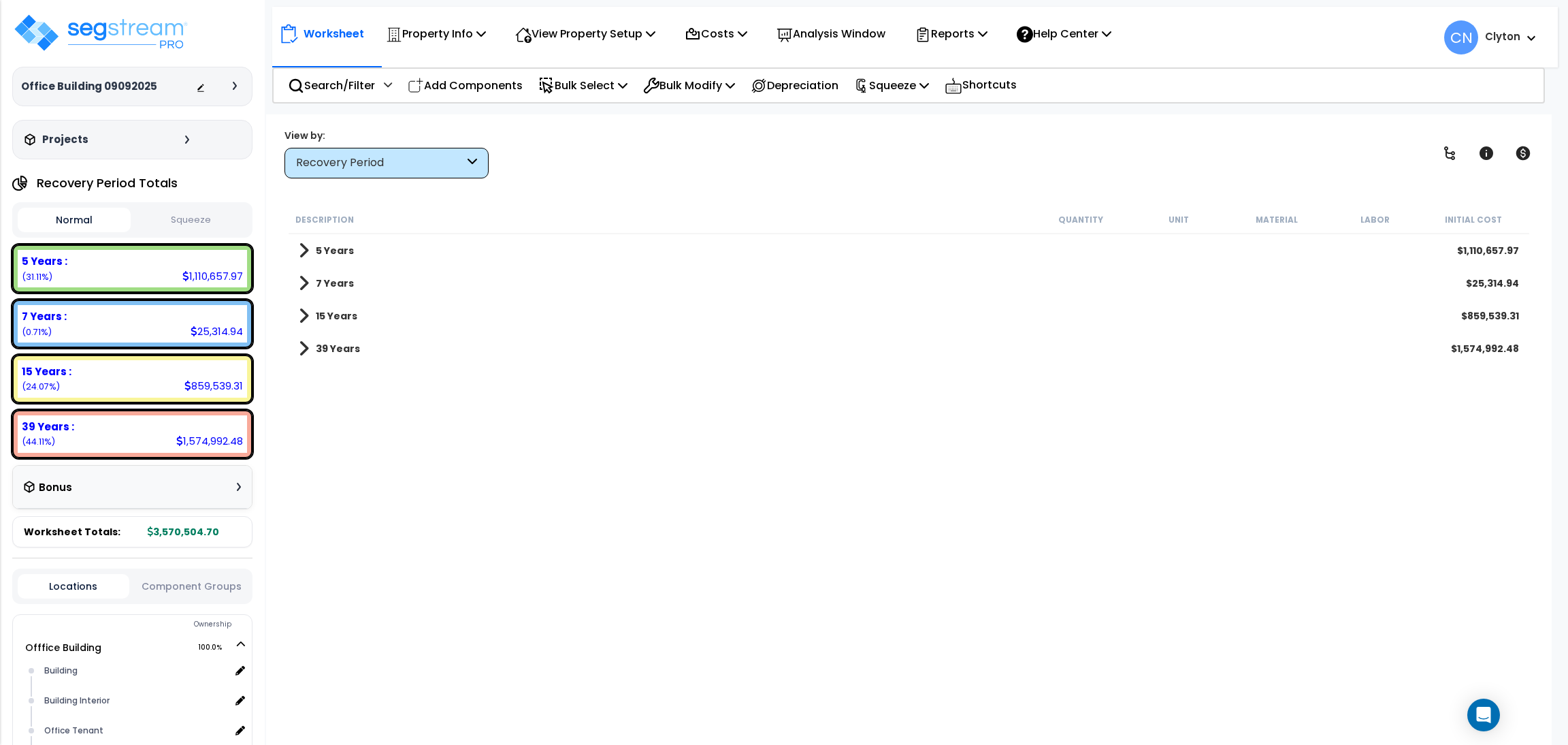
click at [301, 278] on span at bounding box center [304, 283] width 10 height 19
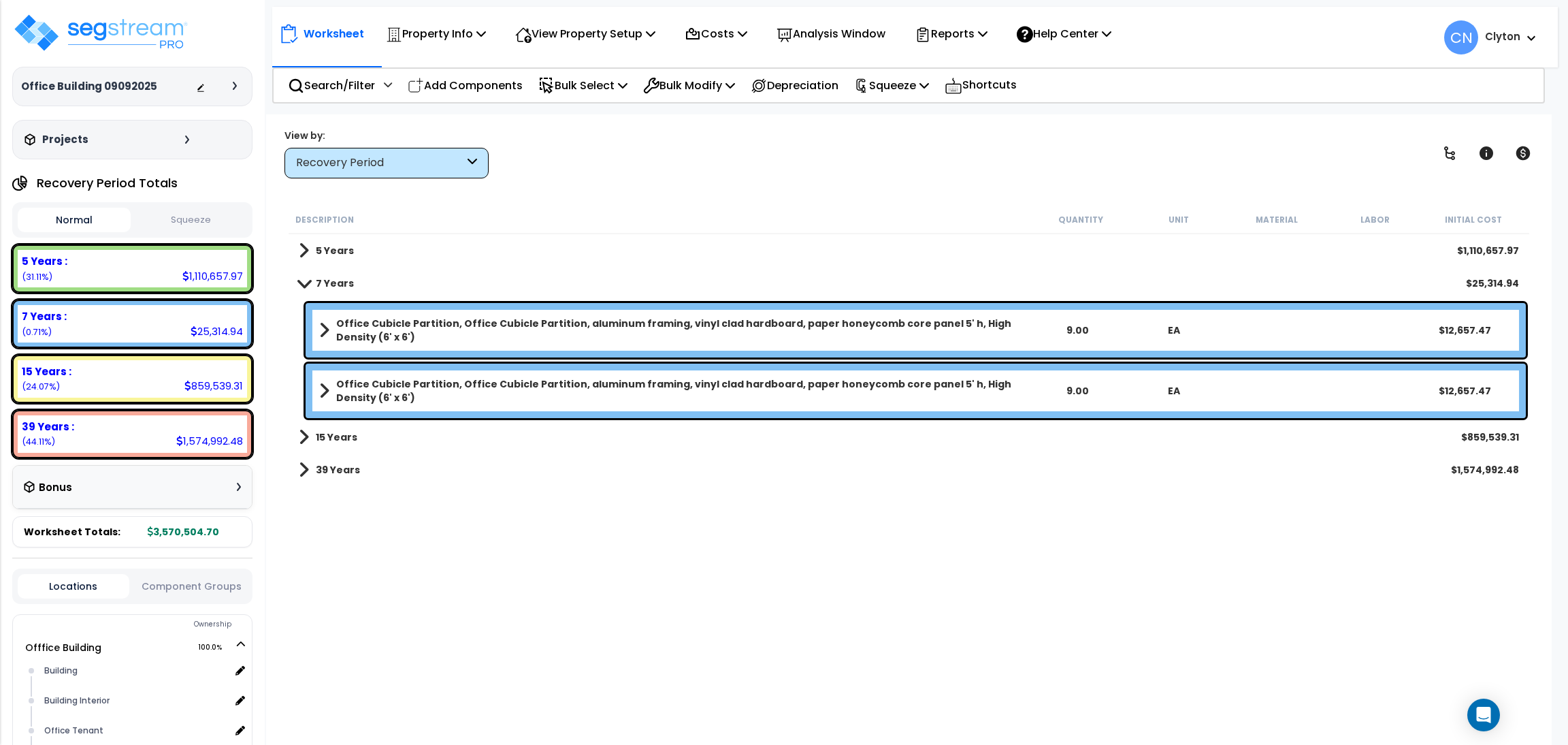
click at [1038, 653] on div "Description Quantity Unit Material Labor Initial Cost 5 Years $1,110,657.97 7 Y…" at bounding box center [909, 455] width 1245 height 499
